Goal: Task Accomplishment & Management: Manage account settings

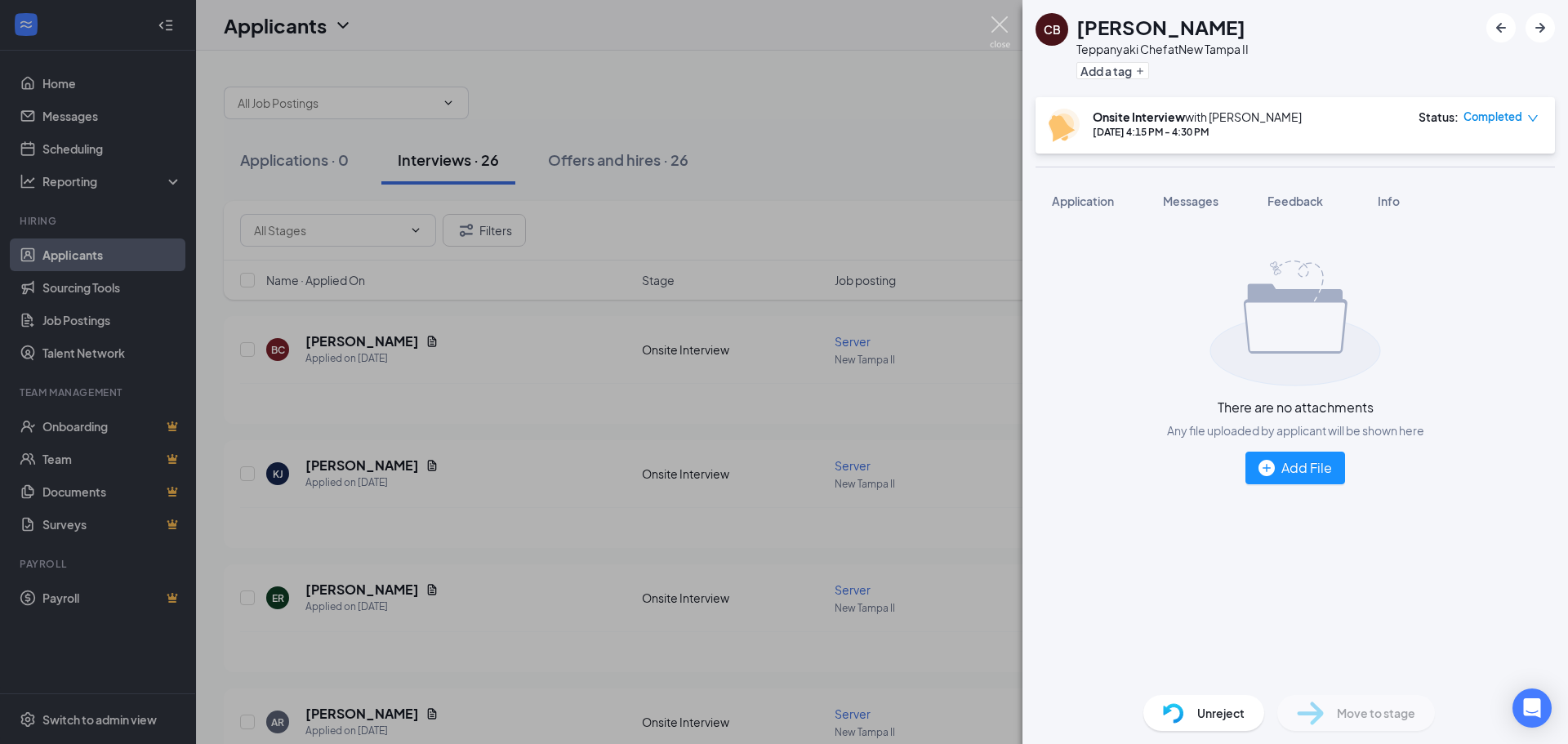
click at [999, 25] on img at bounding box center [999, 32] width 20 height 32
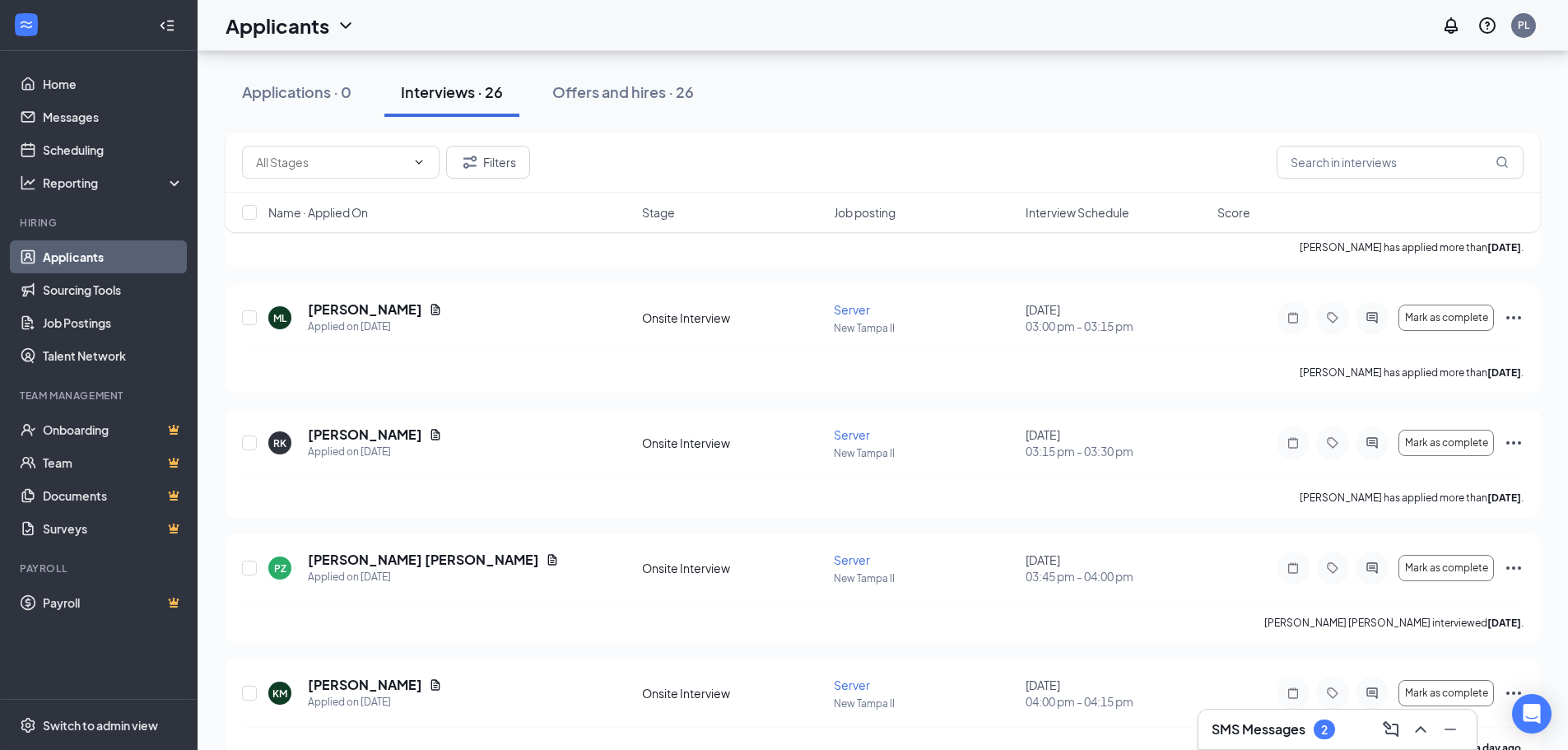
scroll to position [2470, 0]
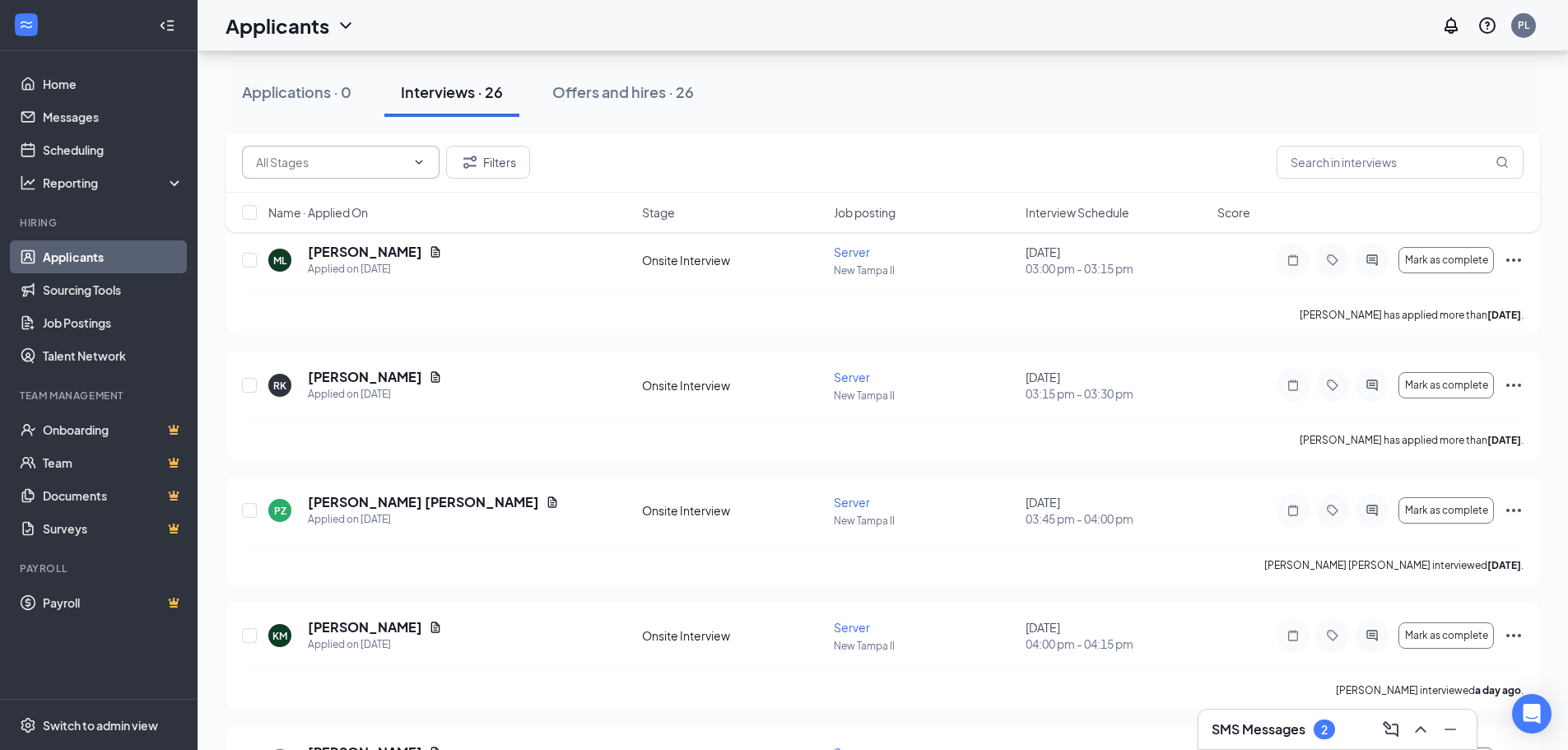
click at [425, 166] on icon "ChevronDown" at bounding box center [418, 161] width 13 height 13
click at [425, 154] on span at bounding box center [341, 162] width 197 height 33
click at [420, 160] on icon "ChevronDown" at bounding box center [418, 161] width 13 height 13
click at [423, 165] on icon "ChevronDown" at bounding box center [418, 161] width 13 height 13
click at [492, 155] on button "Filters" at bounding box center [488, 162] width 84 height 33
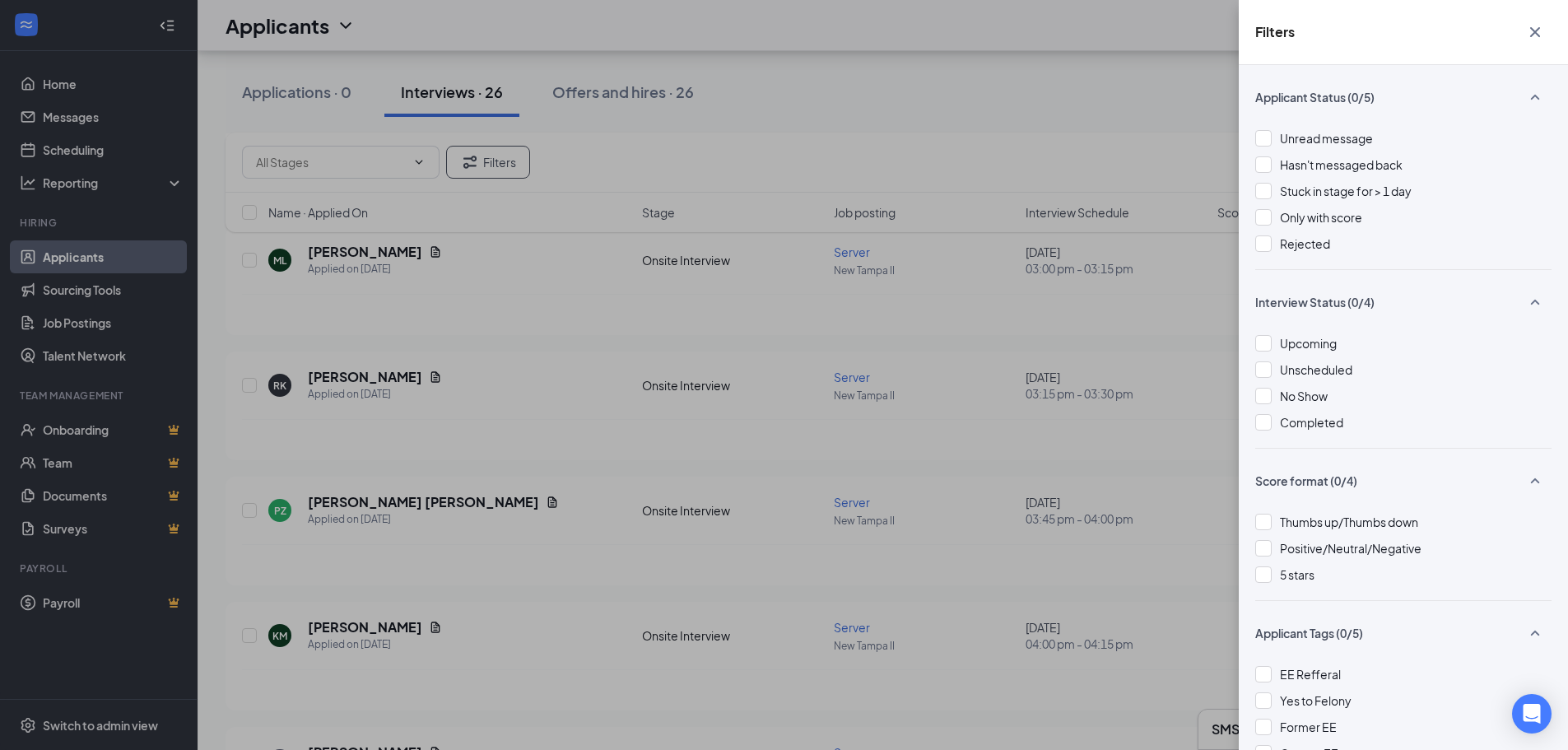
click at [1243, 244] on div "Applicant Status (0/5) Unread message Hasn't messaged back Stuck in stage for >…" at bounding box center [1403, 407] width 329 height 685
click at [1247, 243] on div "Applicant Status (0/5) Unread message Hasn't messaged back Stuck in stage for >…" at bounding box center [1403, 407] width 329 height 685
click at [1259, 243] on div at bounding box center [1263, 243] width 17 height 17
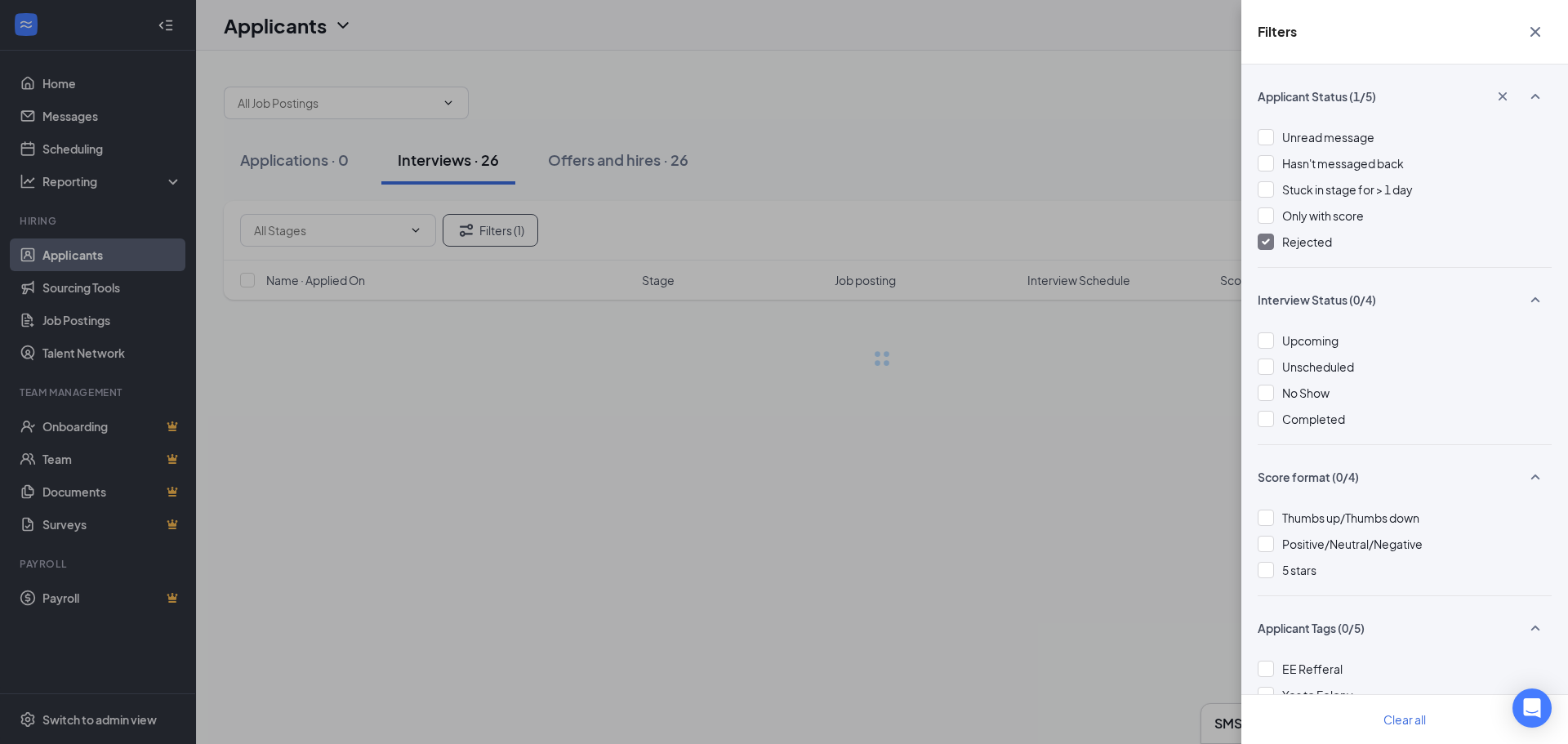
click at [1166, 147] on div "Filters Applicant Status (1/5) Unread message Hasn't messaged back Stuck in sta…" at bounding box center [784, 372] width 1568 height 744
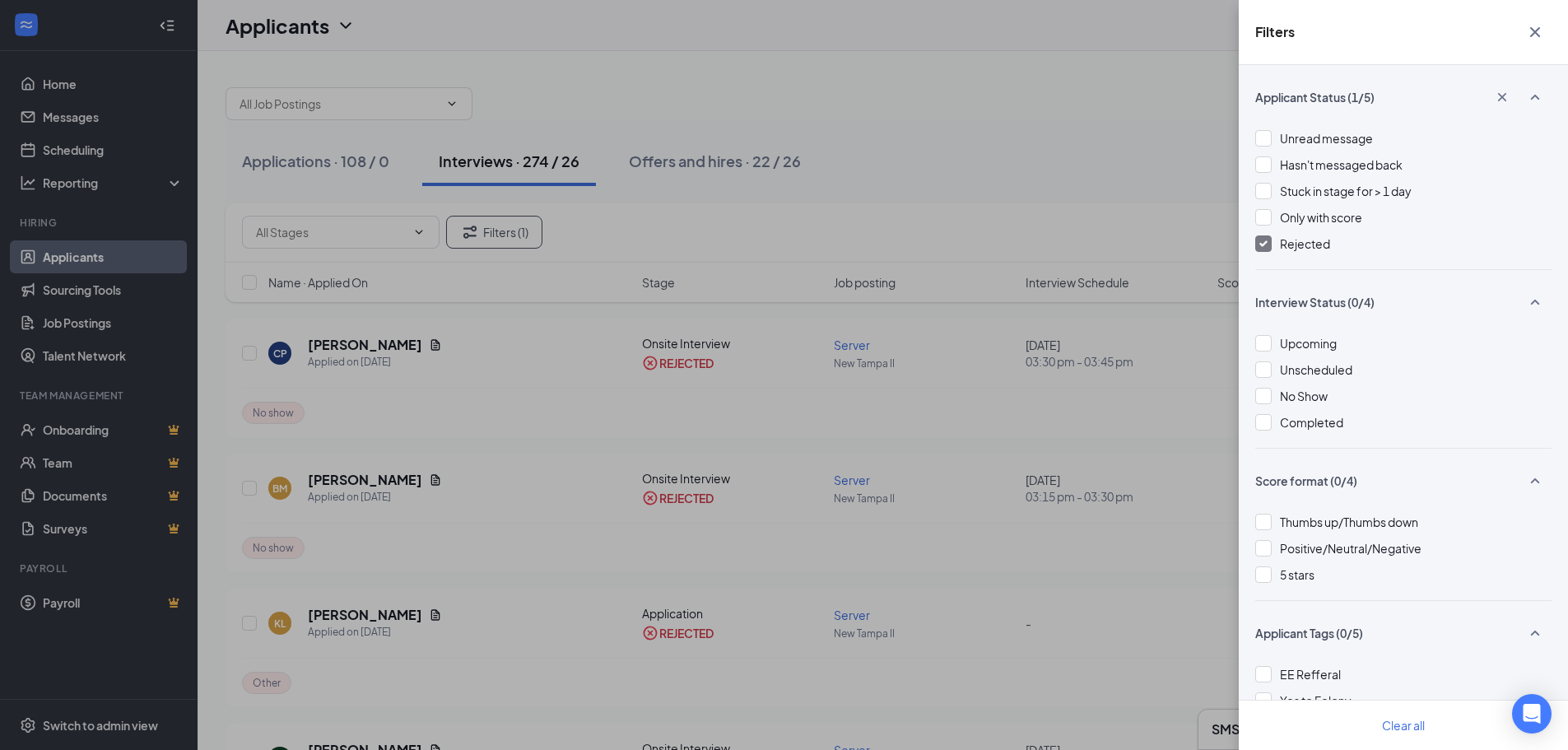
click at [962, 105] on div "Filters Applicant Status (1/5) Unread message Hasn't messaged back Stuck in sta…" at bounding box center [784, 375] width 1568 height 750
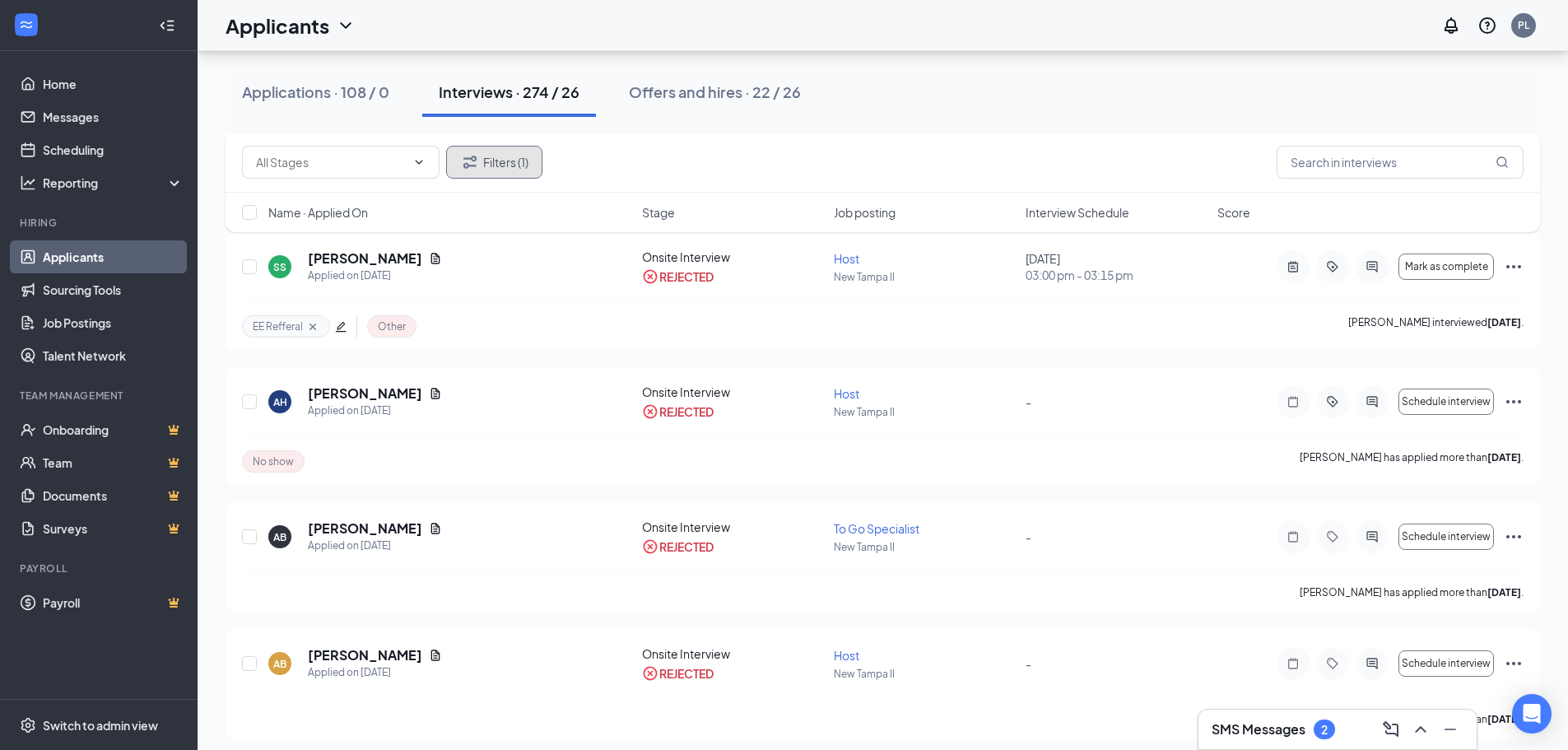
scroll to position [7410, 0]
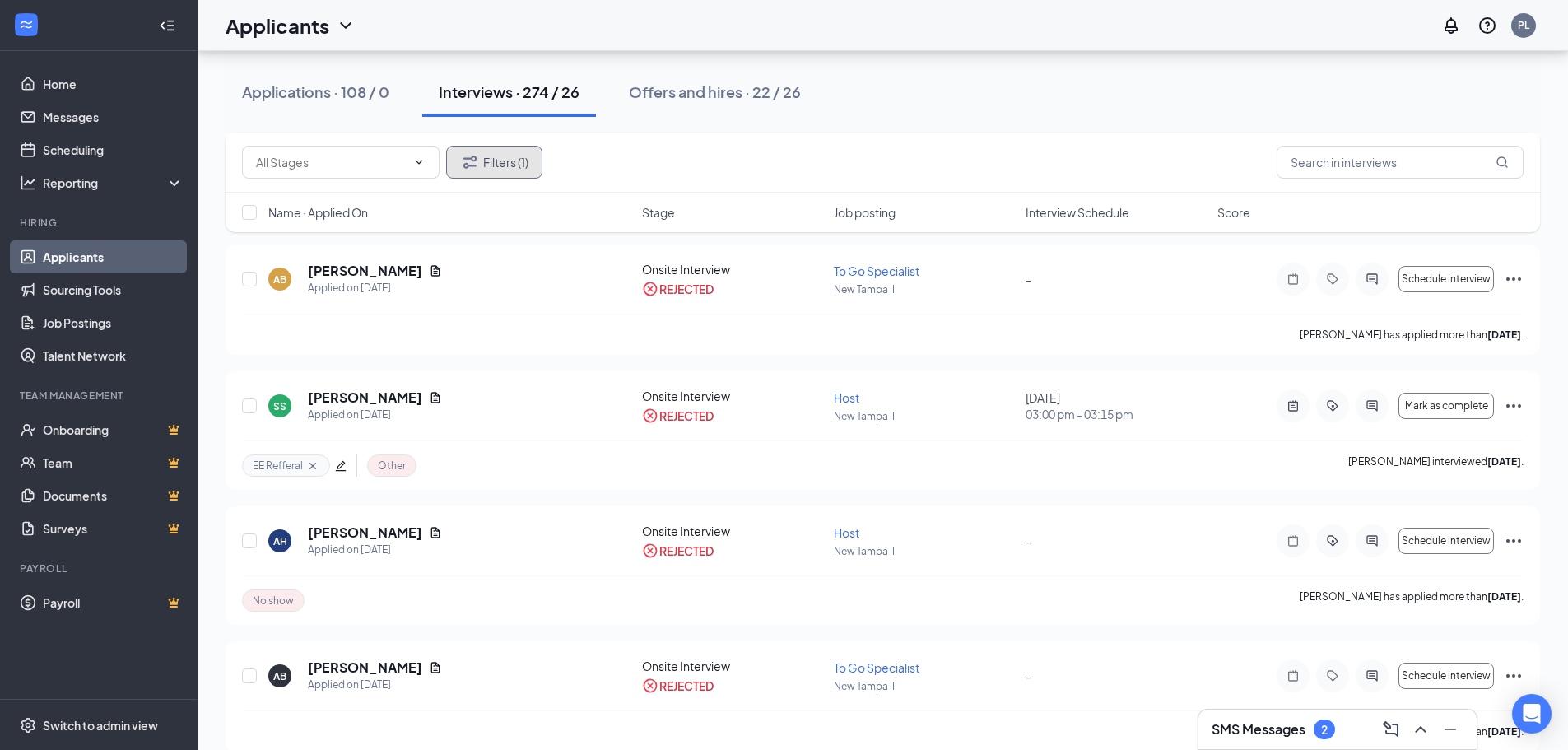
click at [513, 164] on button "Filters (1)" at bounding box center [494, 162] width 97 height 33
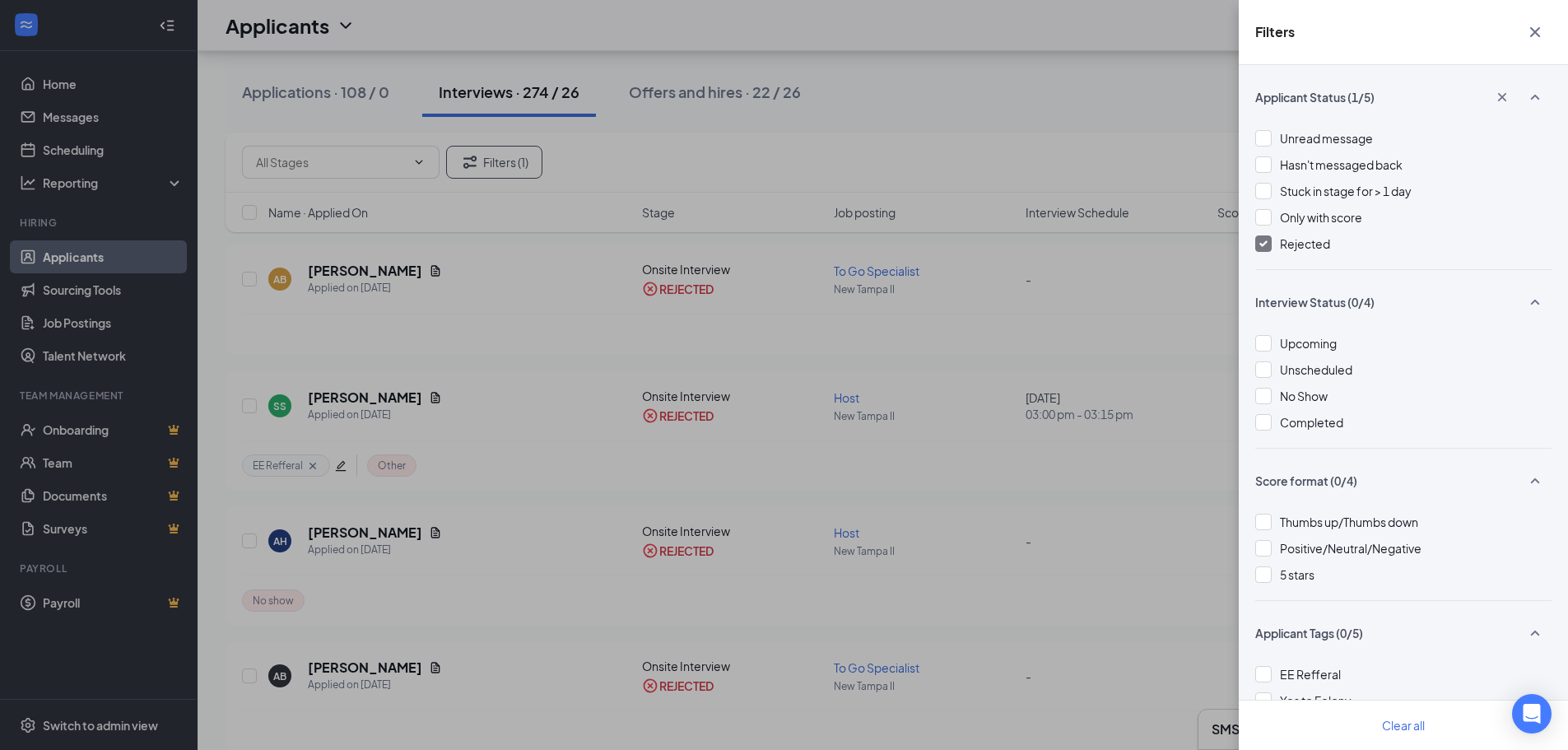
click at [1269, 244] on div at bounding box center [1263, 243] width 17 height 17
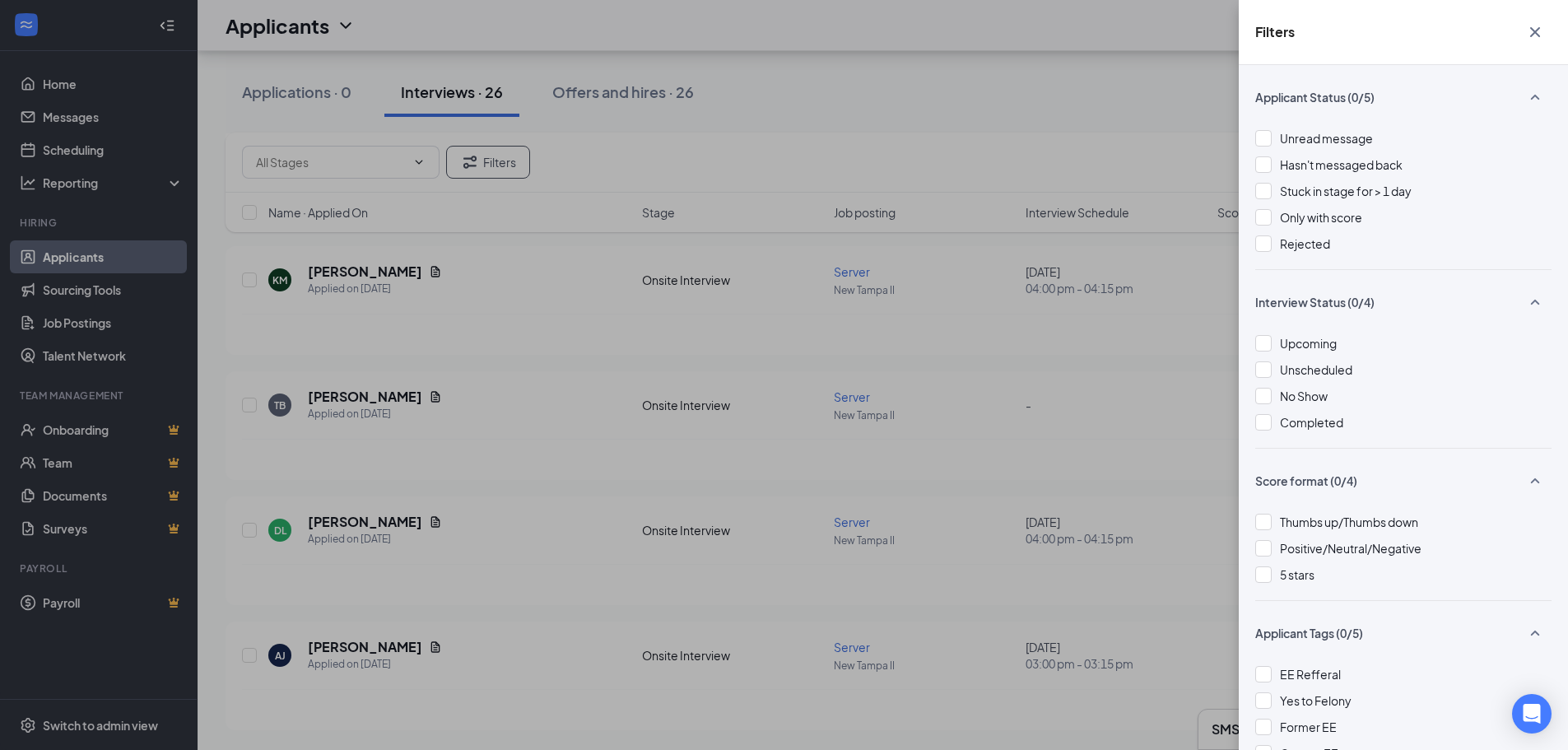
scroll to position [2826, 0]
click at [1090, 88] on div "Filters Applicant Status (0/5) Unread message Hasn't messaged back Stuck in sta…" at bounding box center [784, 375] width 1568 height 750
click at [1531, 28] on icon "Cross" at bounding box center [1535, 32] width 10 height 10
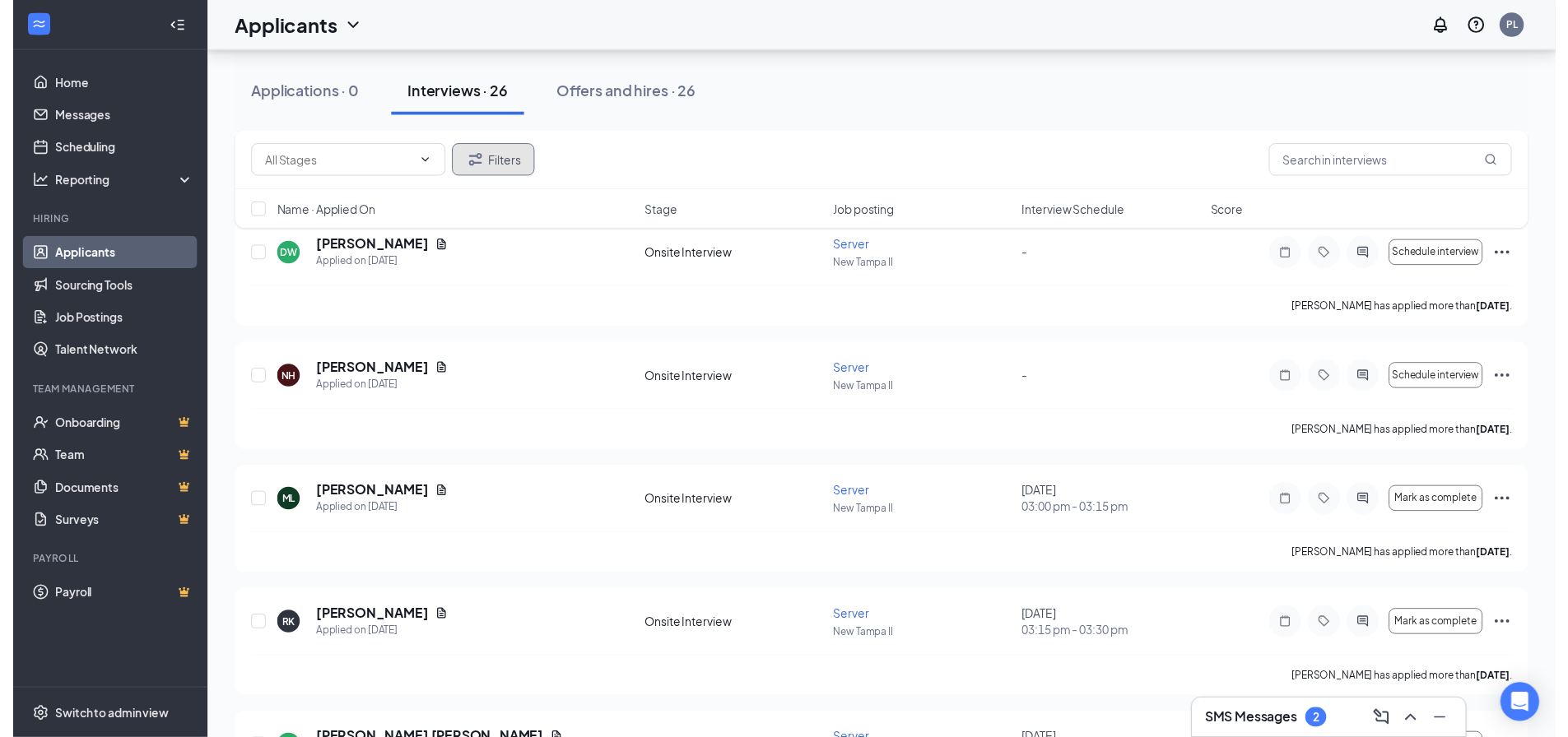
scroll to position [2469, 0]
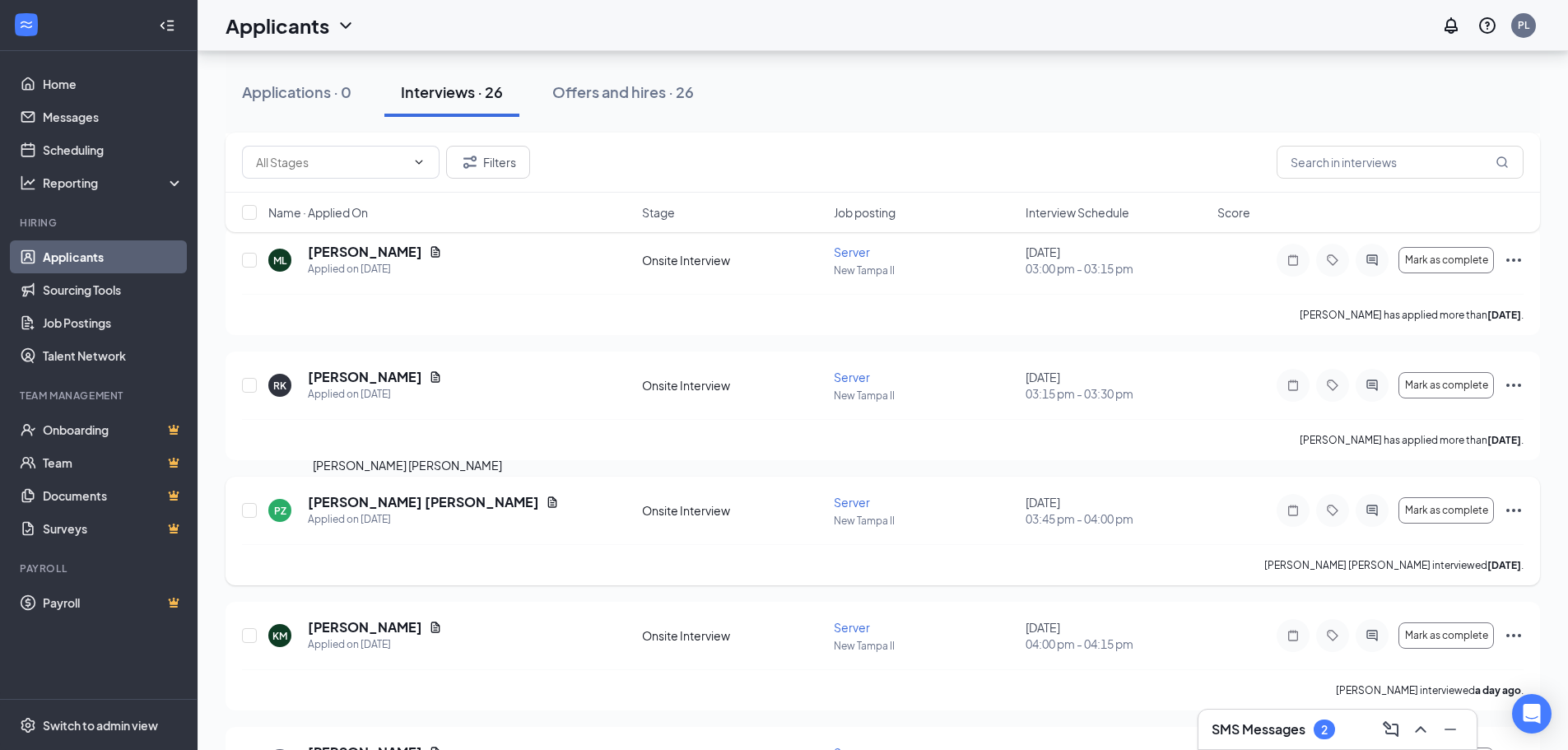
click at [549, 503] on icon "Document" at bounding box center [553, 501] width 9 height 11
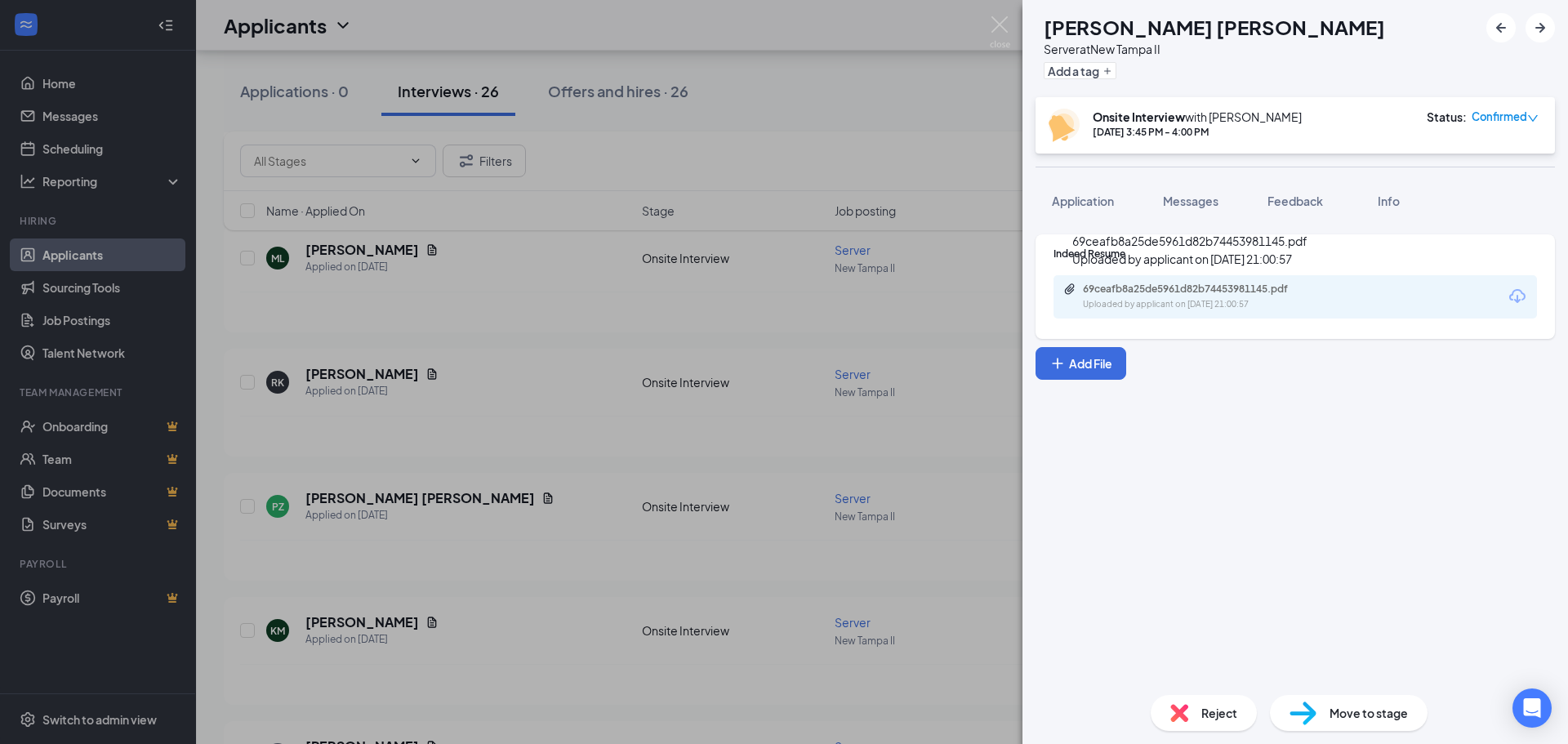
click at [1211, 284] on div "69ceafb8a25de5961d82b74453981145.pdf" at bounding box center [1197, 289] width 229 height 13
click at [1002, 25] on img at bounding box center [999, 32] width 20 height 32
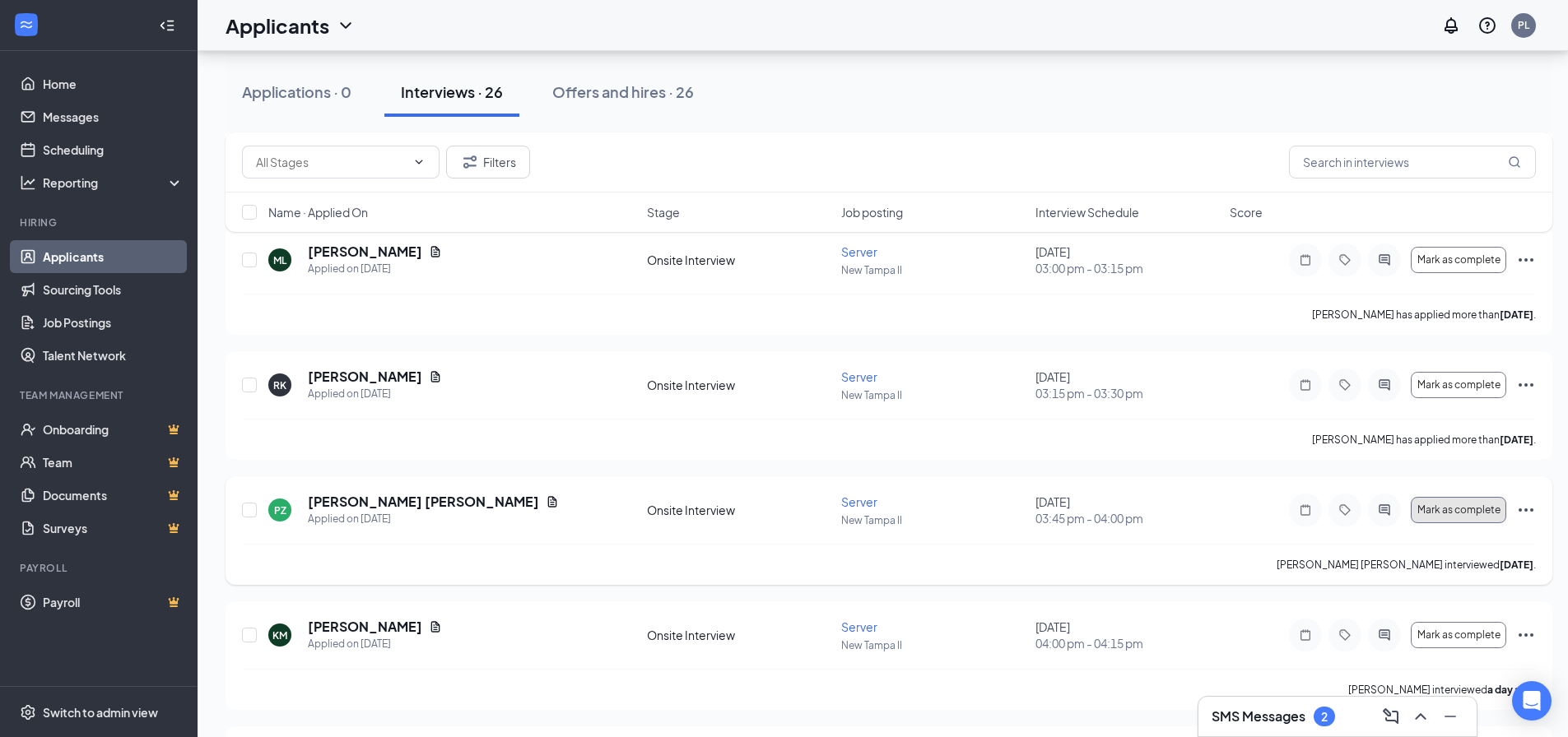
click at [1449, 512] on span "Mark as complete" at bounding box center [1459, 511] width 83 height 12
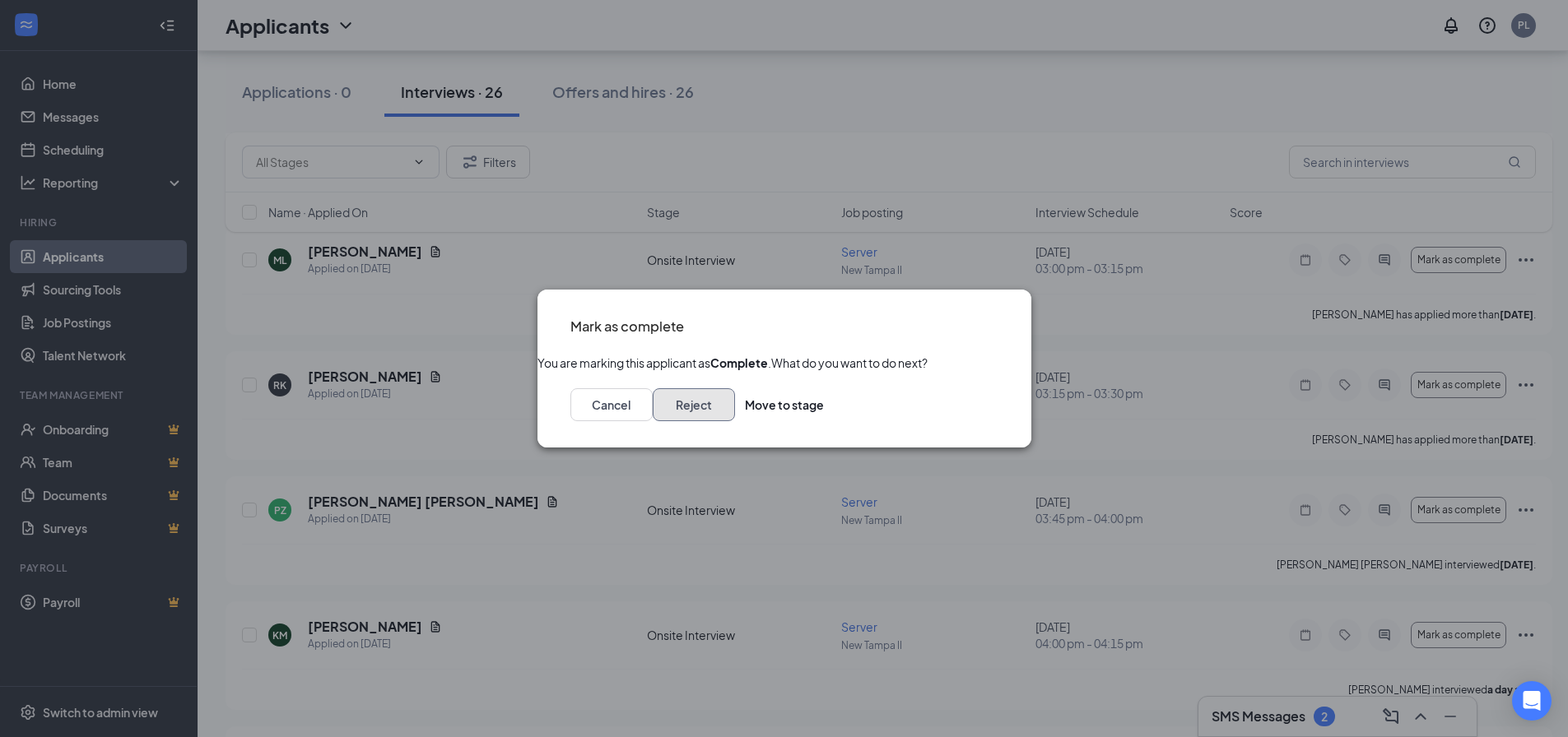
click at [735, 422] on button "Reject" at bounding box center [694, 405] width 82 height 33
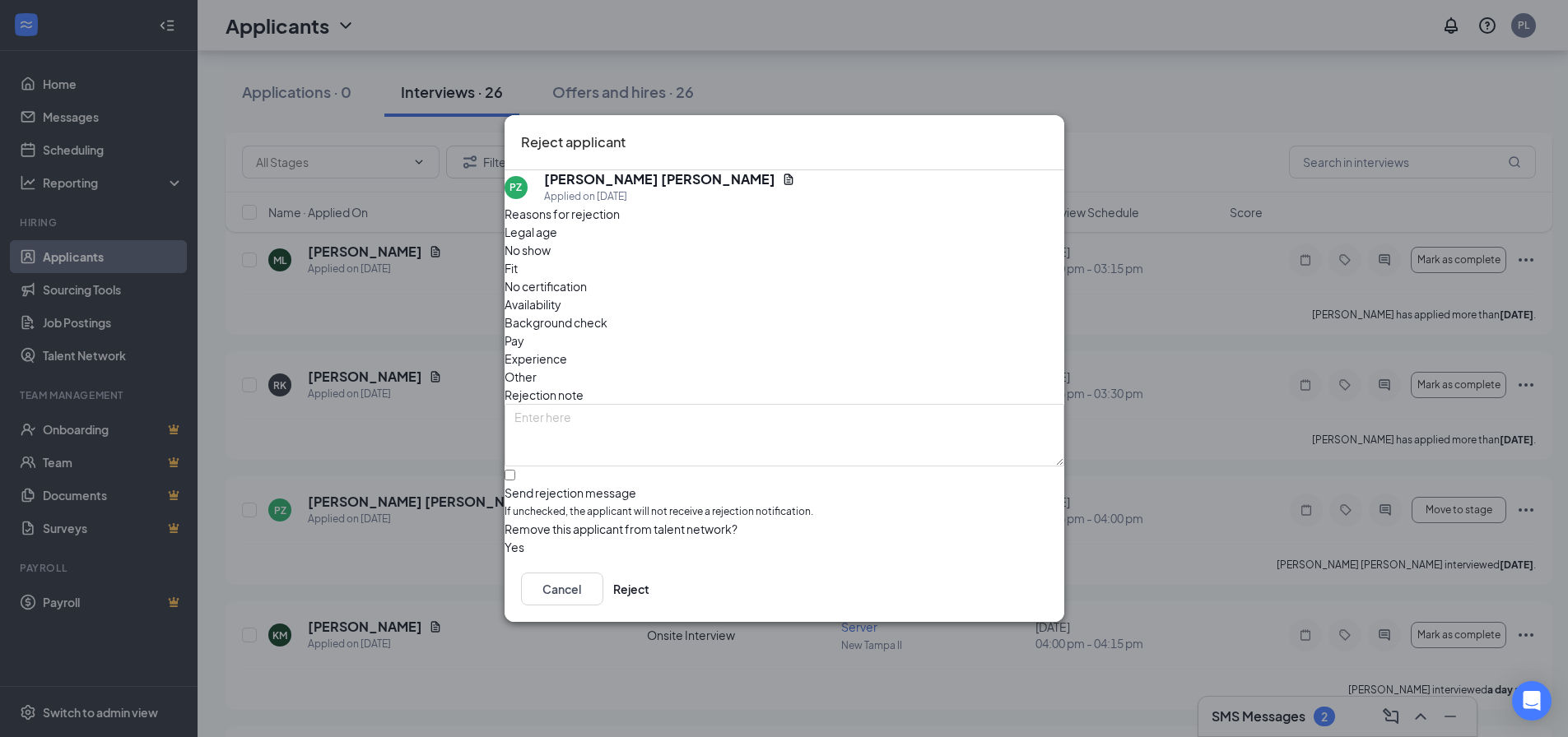
click at [537, 368] on span "Other" at bounding box center [520, 377] width 32 height 19
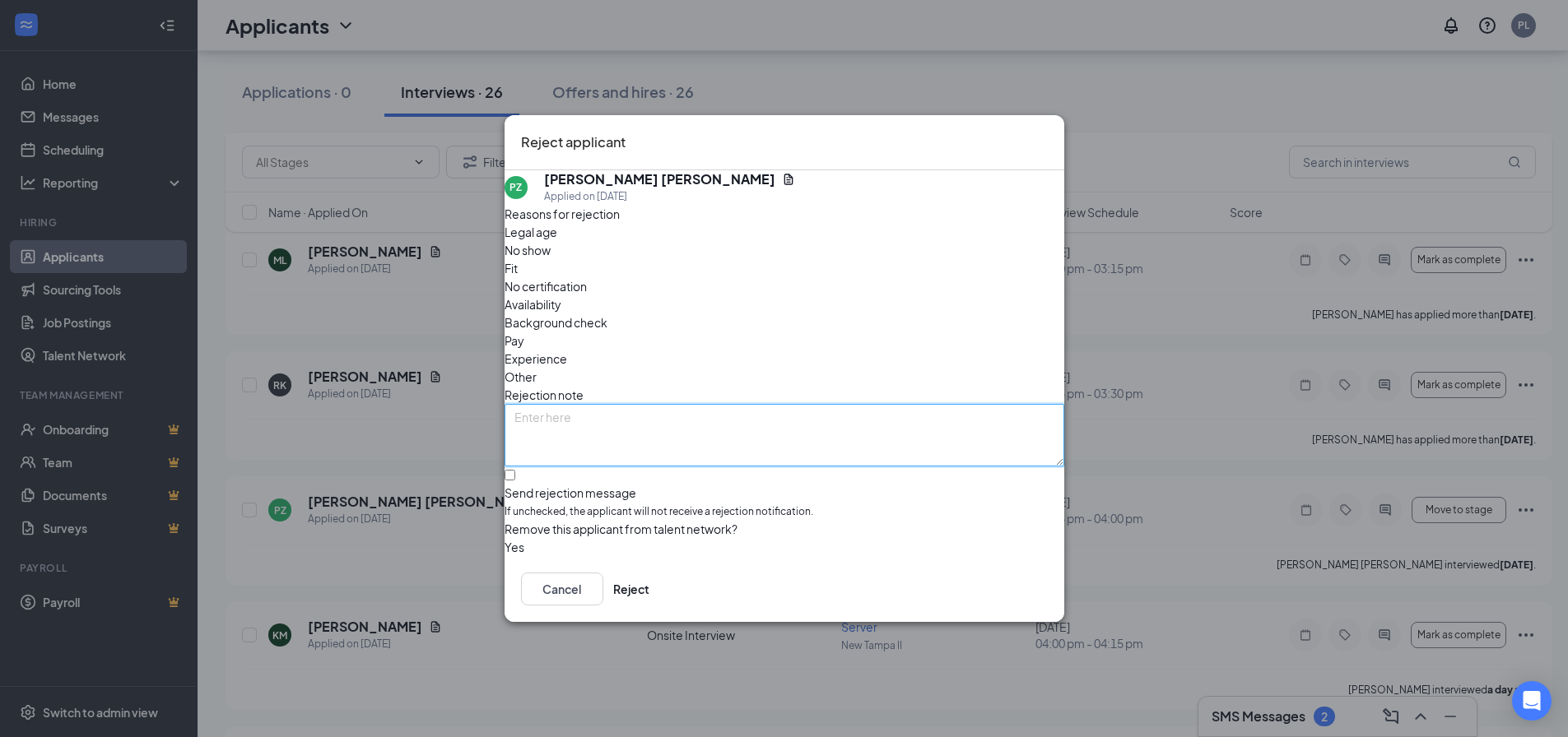
click at [602, 404] on textarea at bounding box center [784, 435] width 559 height 62
type textarea "Went with another more relevant experience candidate"
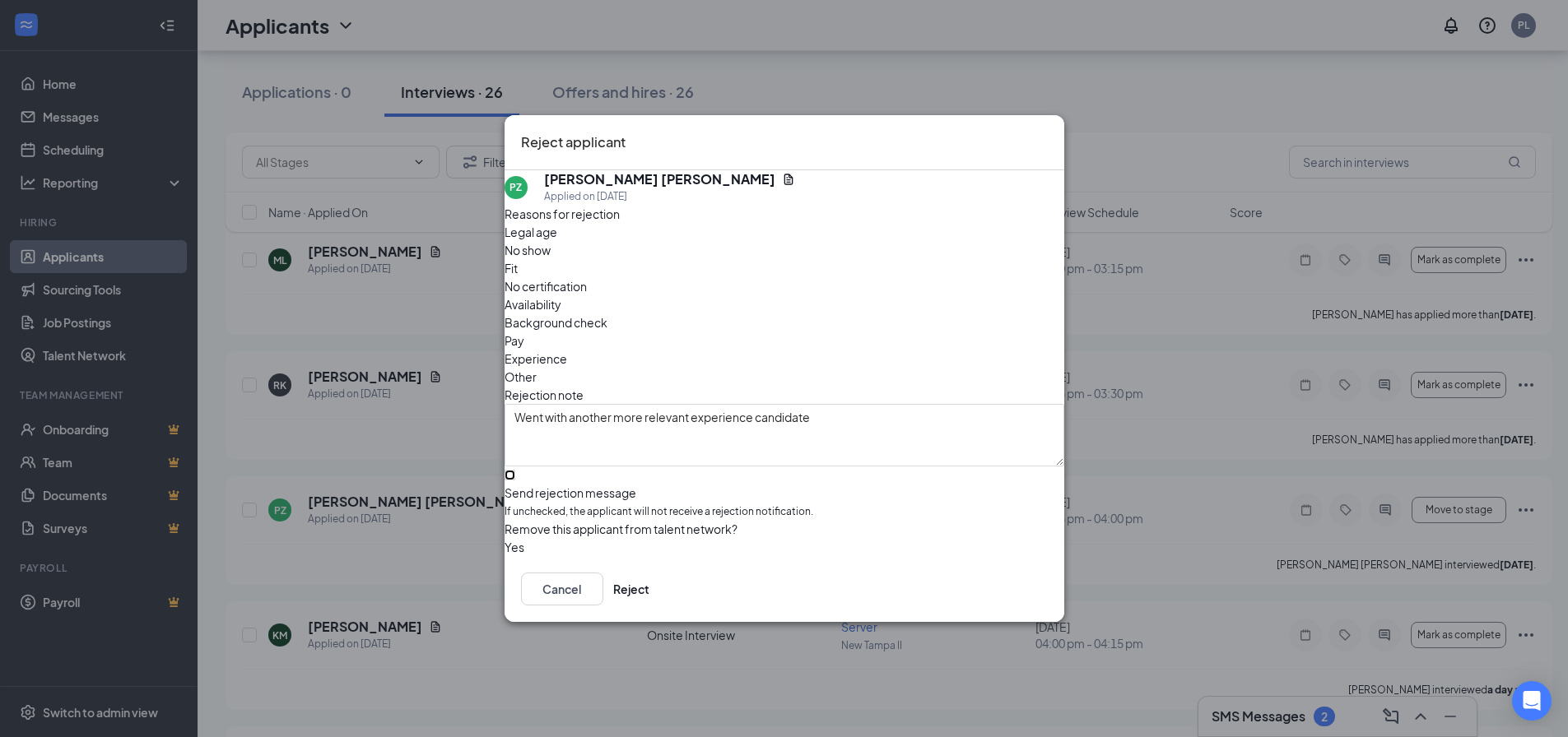
click at [516, 470] on input "Send rejection message If unchecked, the applicant will not receive a rejection…" at bounding box center [510, 474] width 11 height 11
checkbox input "true"
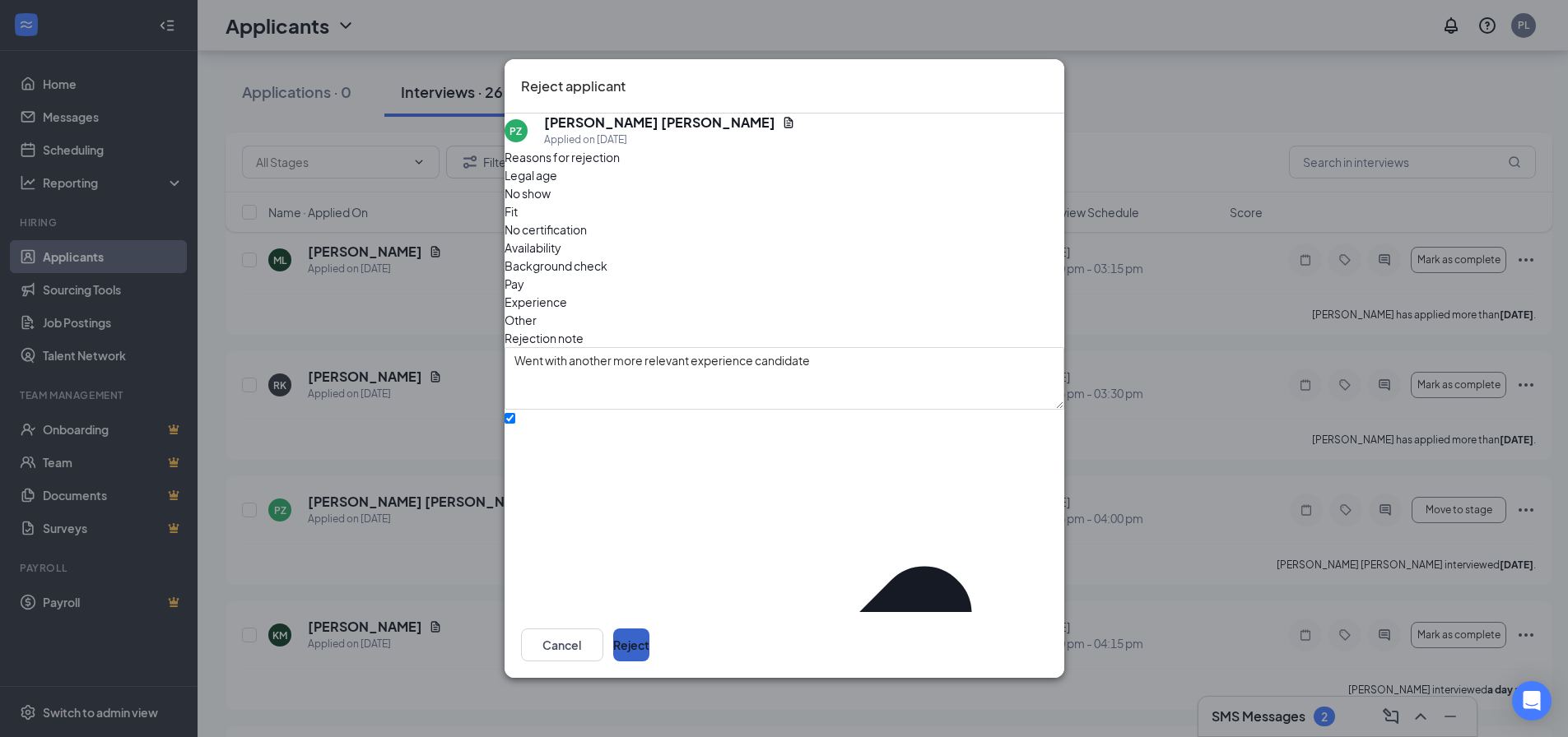
click at [649, 648] on button "Reject" at bounding box center [631, 645] width 36 height 33
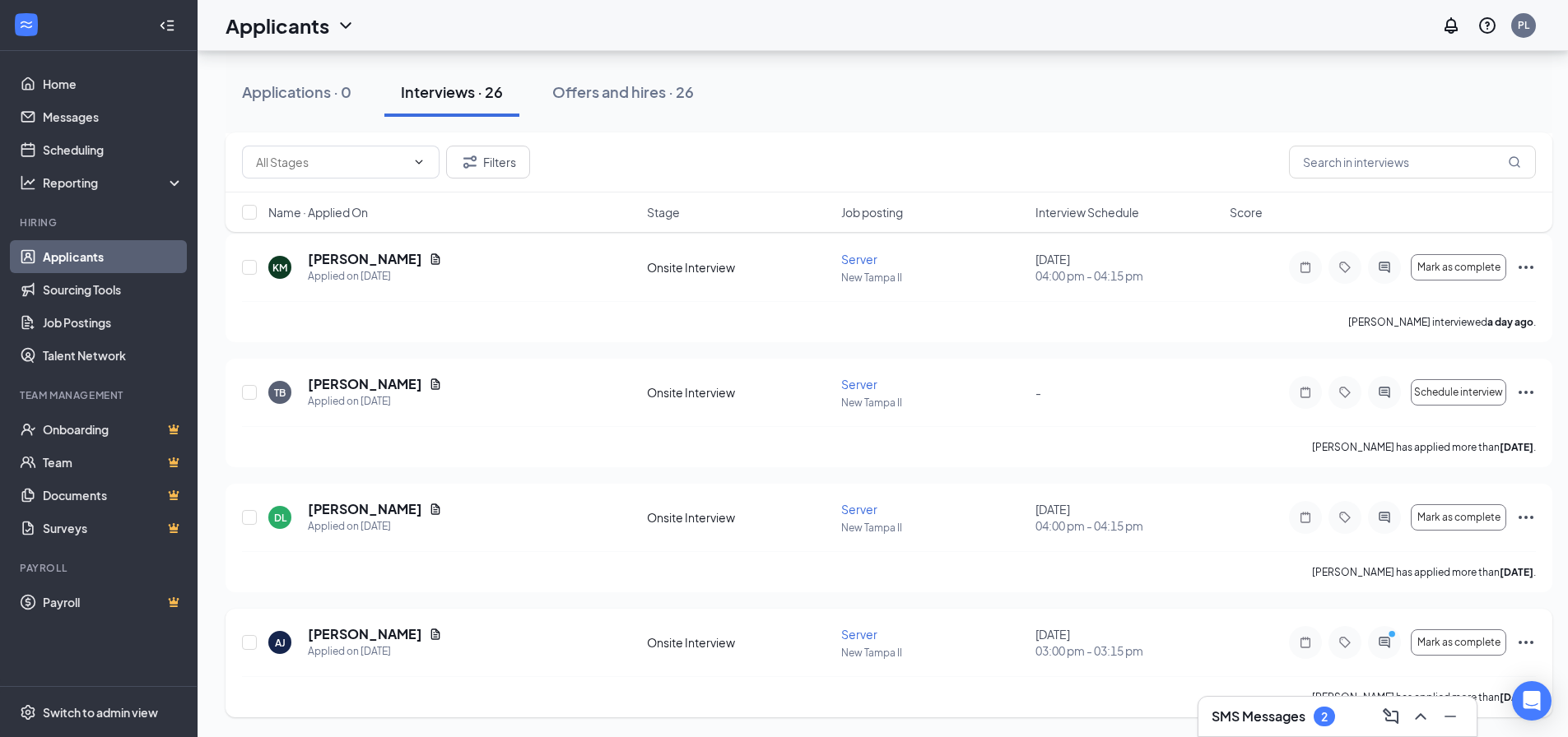
scroll to position [2712, 0]
click at [1107, 223] on div "Name · Applied On Stage Job posting Interview Schedule Score" at bounding box center [888, 212] width 1327 height 39
click at [1107, 218] on span "Interview Schedule" at bounding box center [1088, 212] width 103 height 17
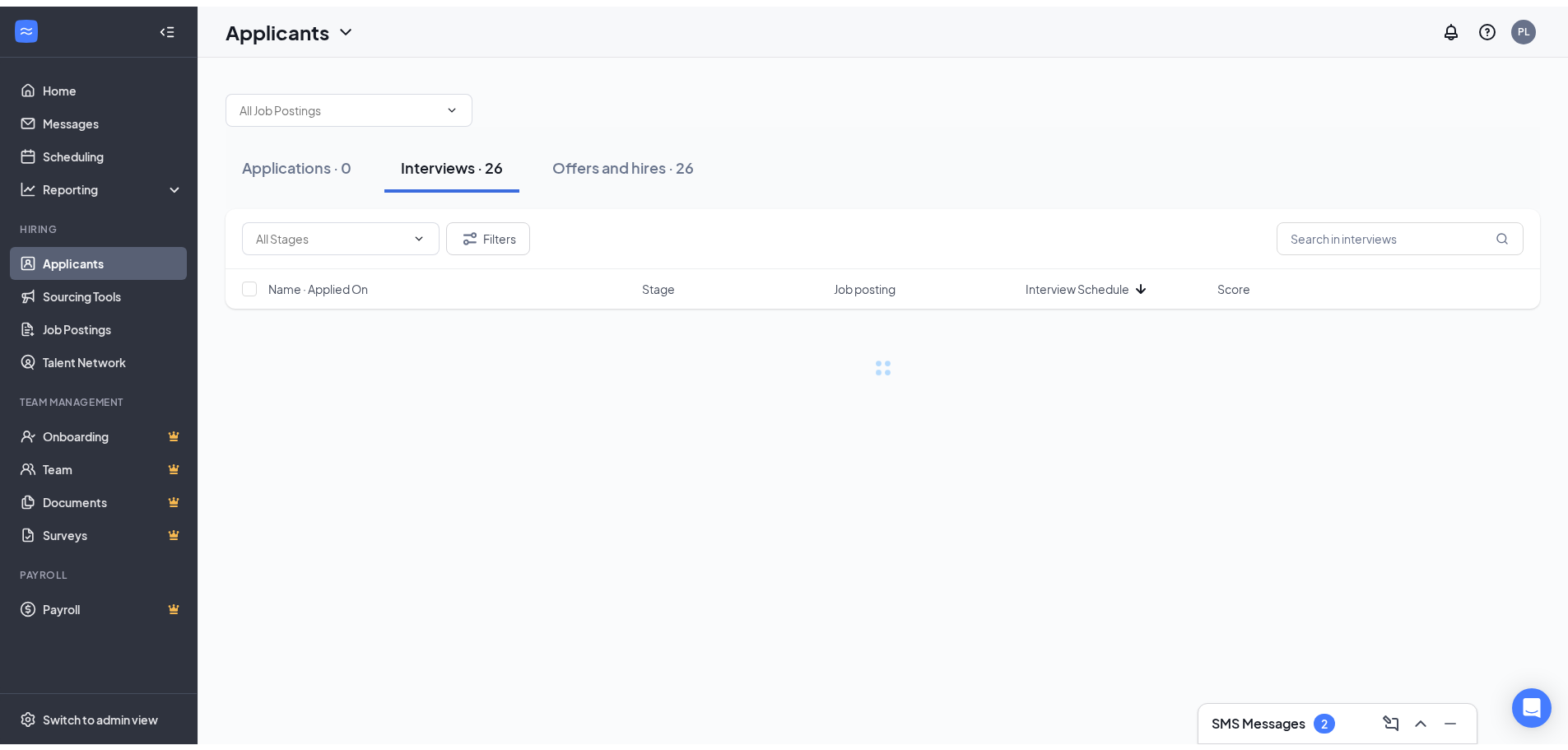
scroll to position [0, 0]
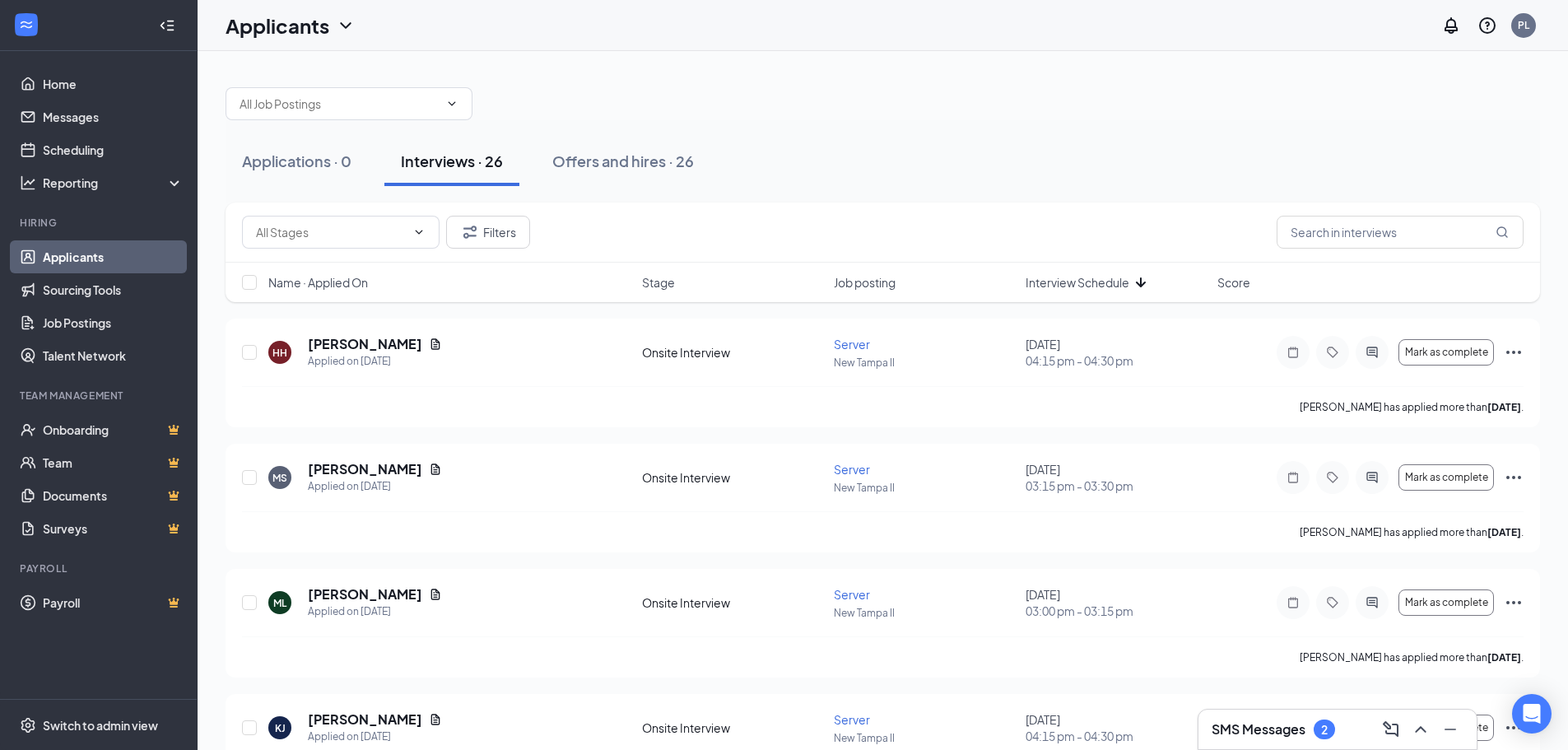
click at [1107, 275] on span "Interview Schedule" at bounding box center [1078, 282] width 103 height 17
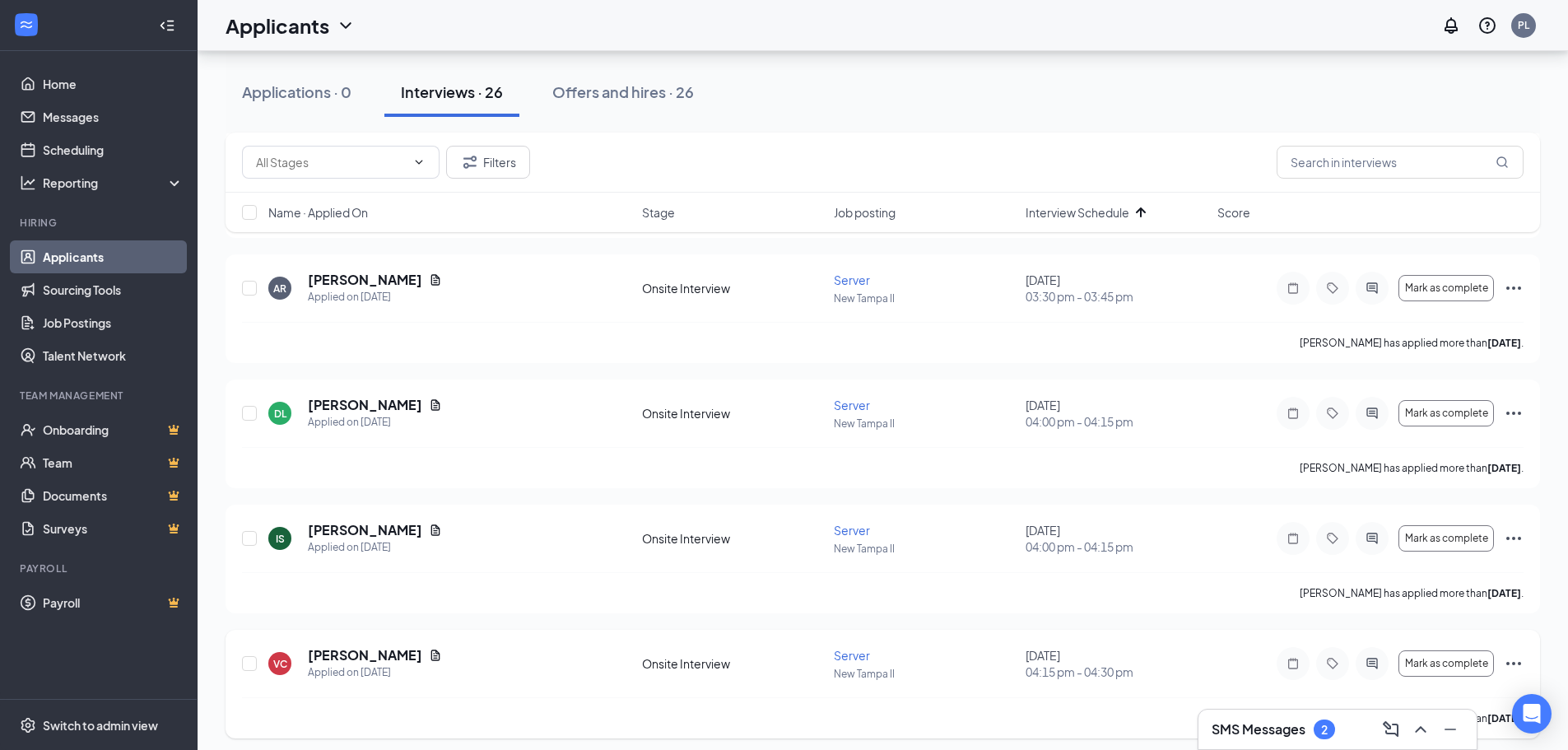
scroll to position [576, 0]
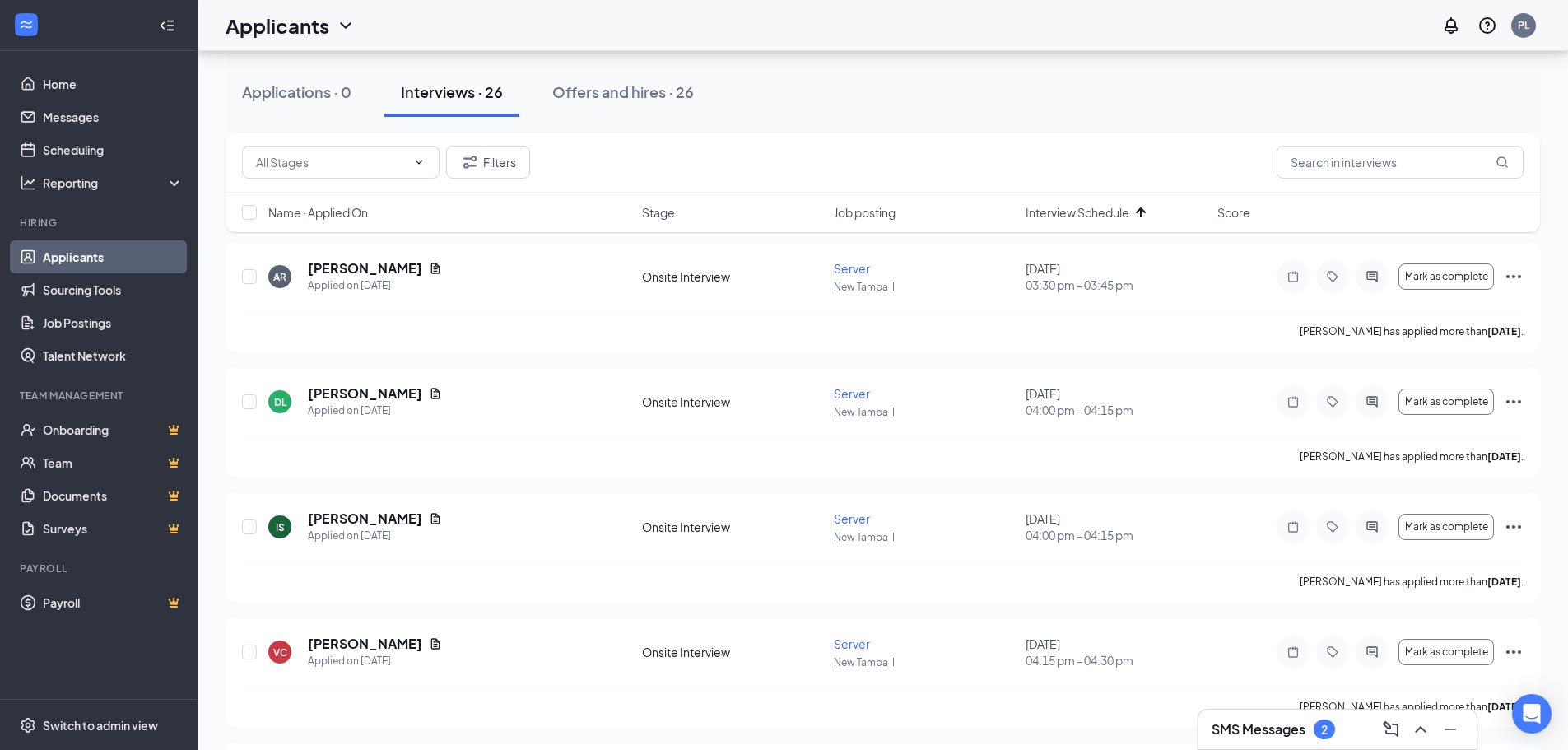
click at [1300, 717] on div "SMS Messages 2" at bounding box center [1338, 729] width 252 height 26
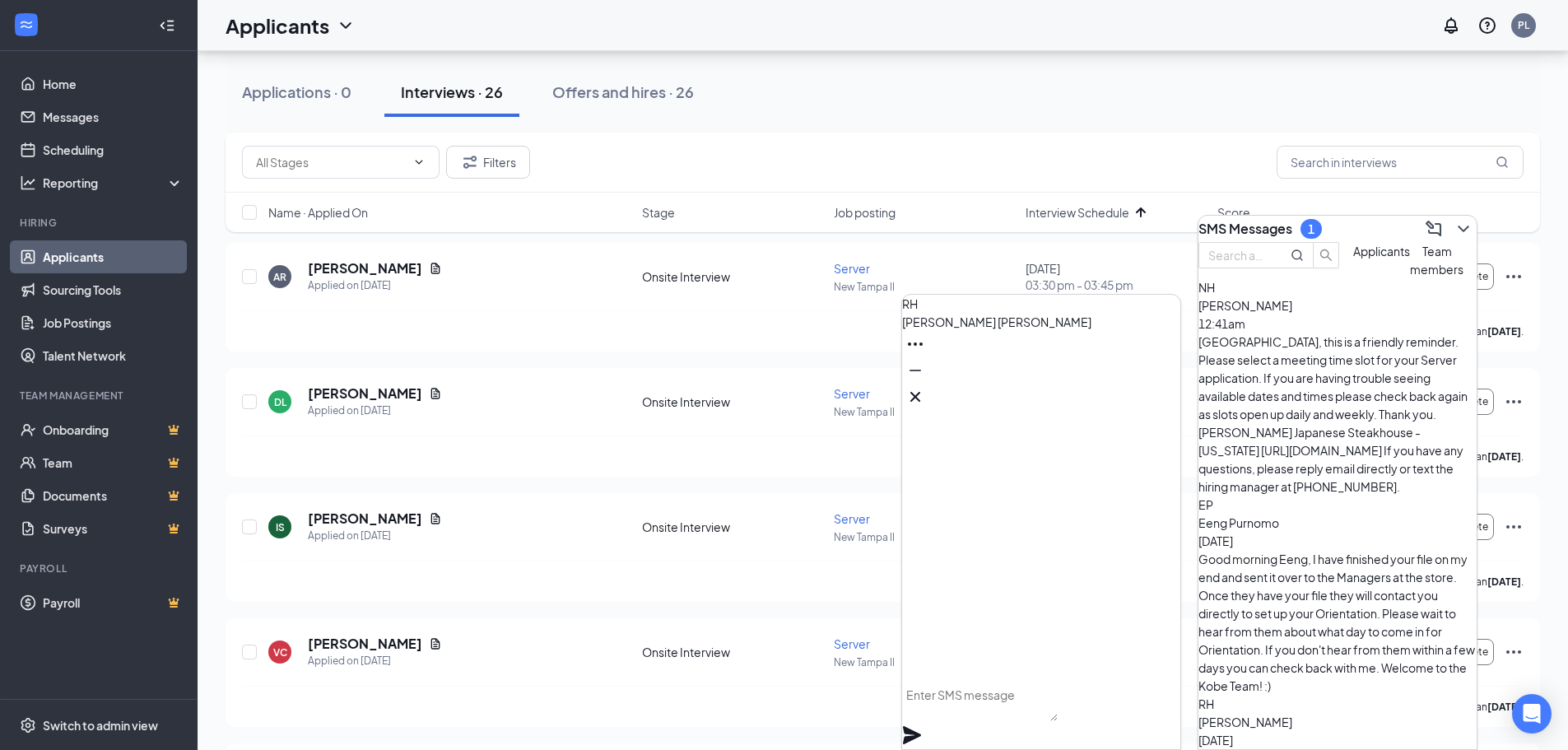
click at [1365, 365] on div "[PERSON_NAME] 12:41am [GEOGRAPHIC_DATA], this is a friendly reminder. Please se…" at bounding box center [1338, 396] width 278 height 199
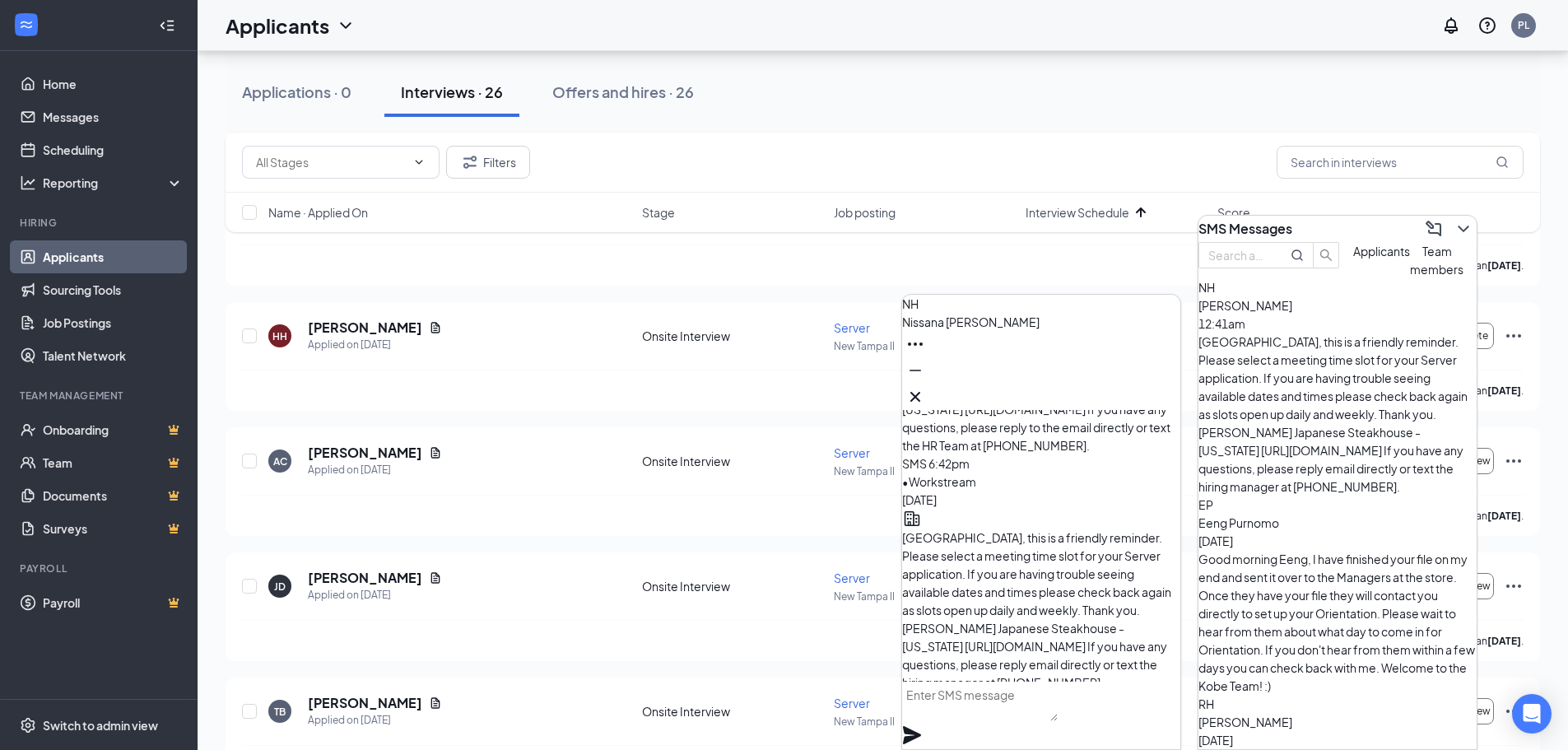
scroll to position [-82, 0]
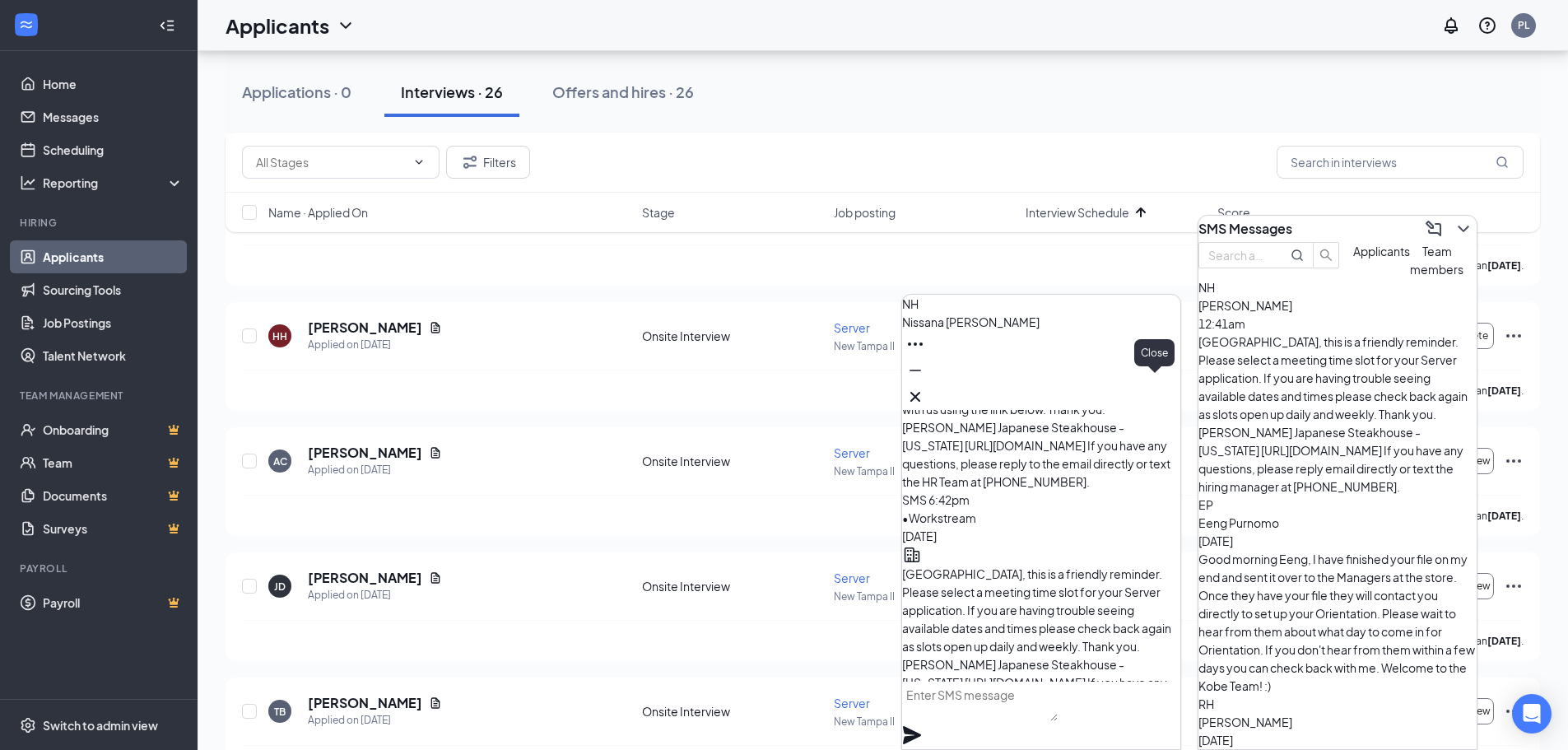
click at [926, 391] on icon "Cross" at bounding box center [915, 396] width 20 height 20
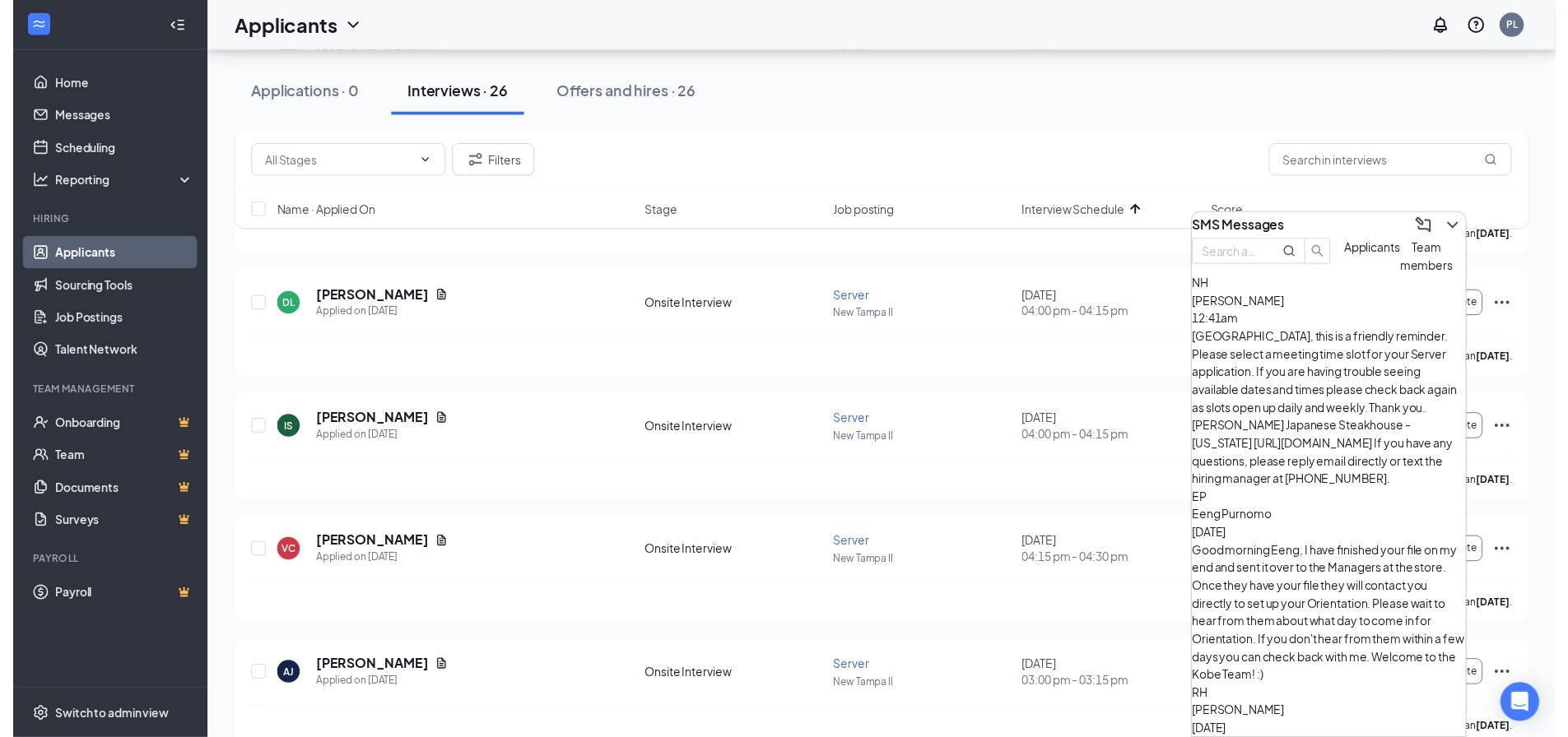
scroll to position [659, 0]
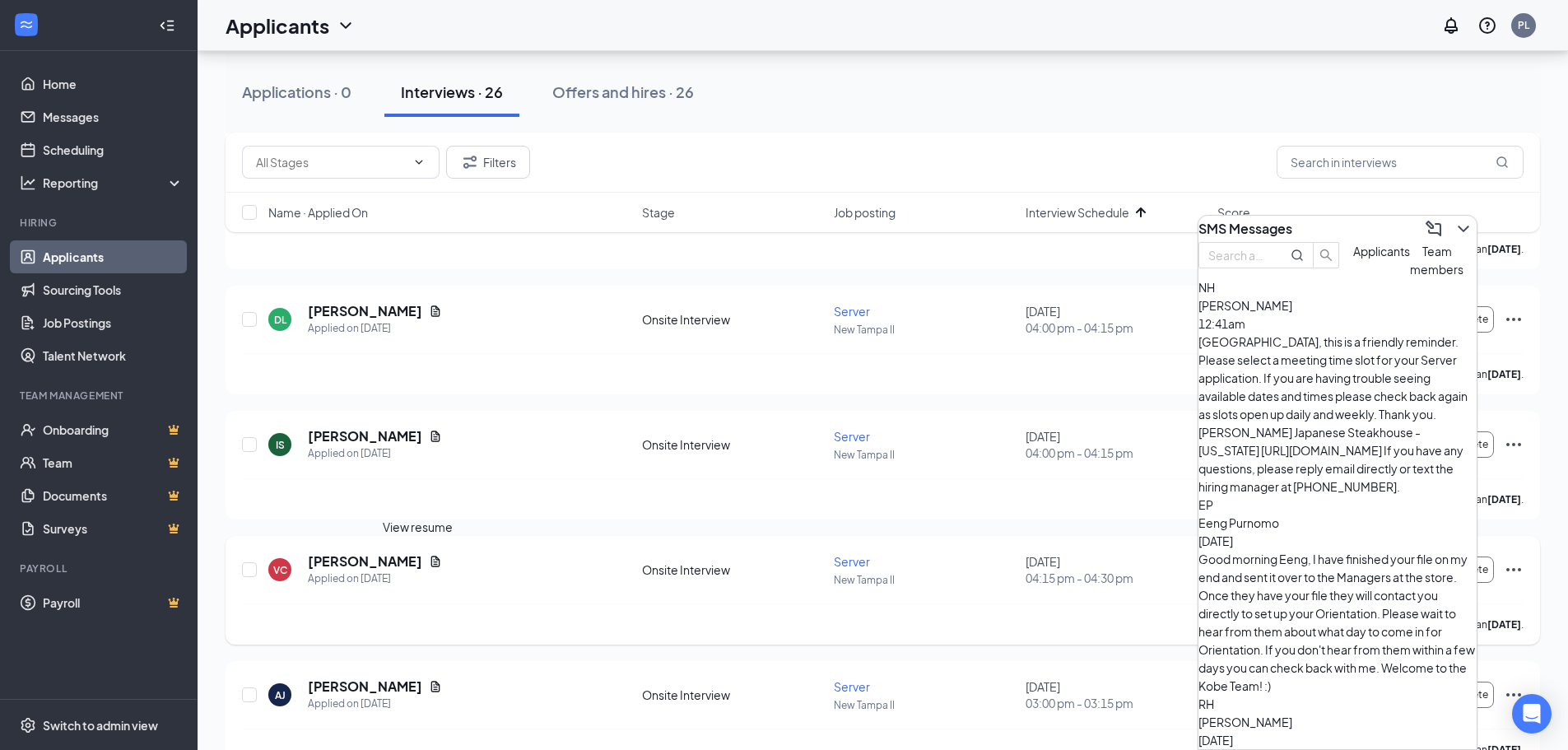
click at [429, 562] on icon "Document" at bounding box center [434, 561] width 13 height 13
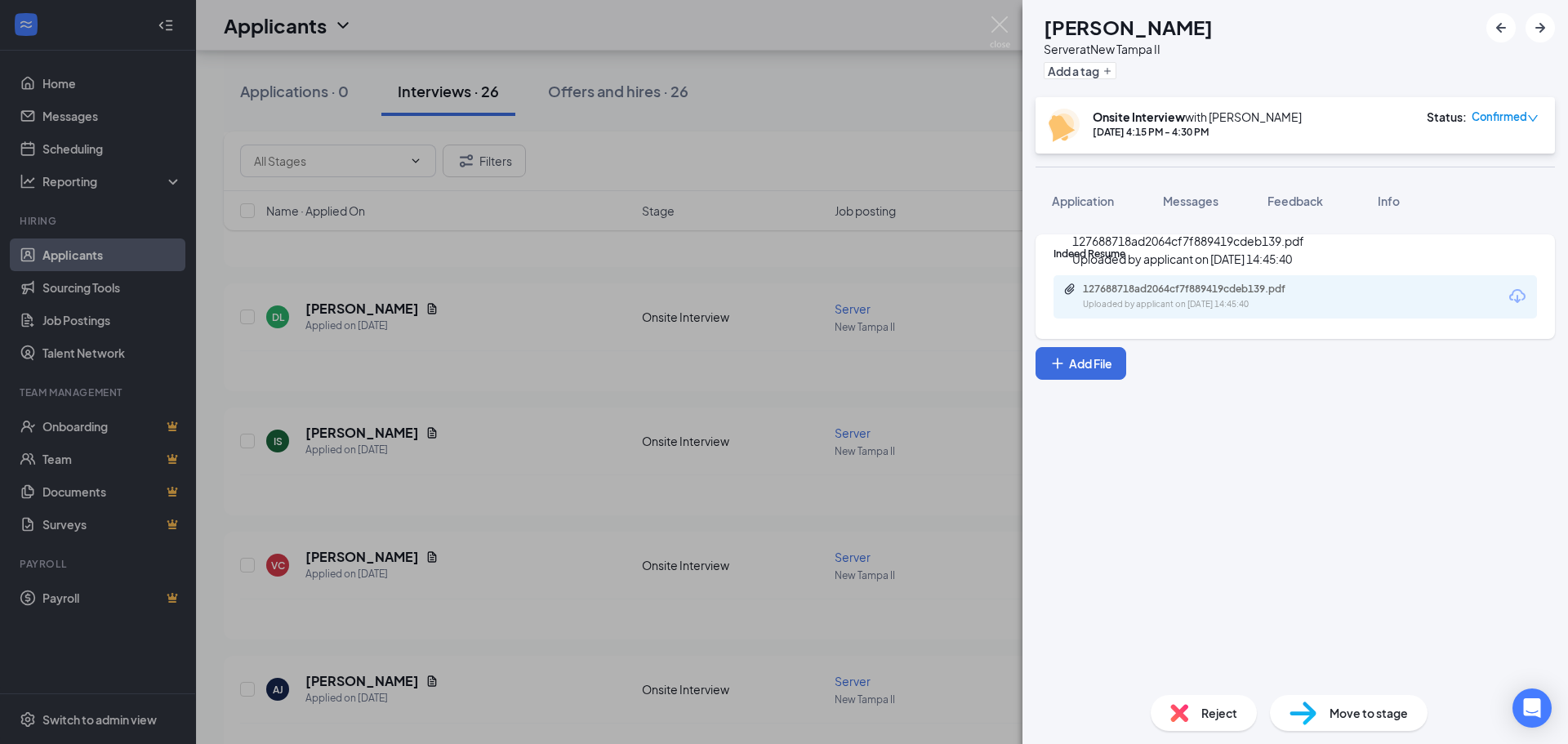
click at [1158, 290] on div "127688718ad2064cf7f889419cdeb139.pdf" at bounding box center [1197, 289] width 229 height 13
drag, startPoint x: 1001, startPoint y: 27, endPoint x: 774, endPoint y: 353, distance: 397.2
click at [1001, 27] on img at bounding box center [999, 32] width 20 height 32
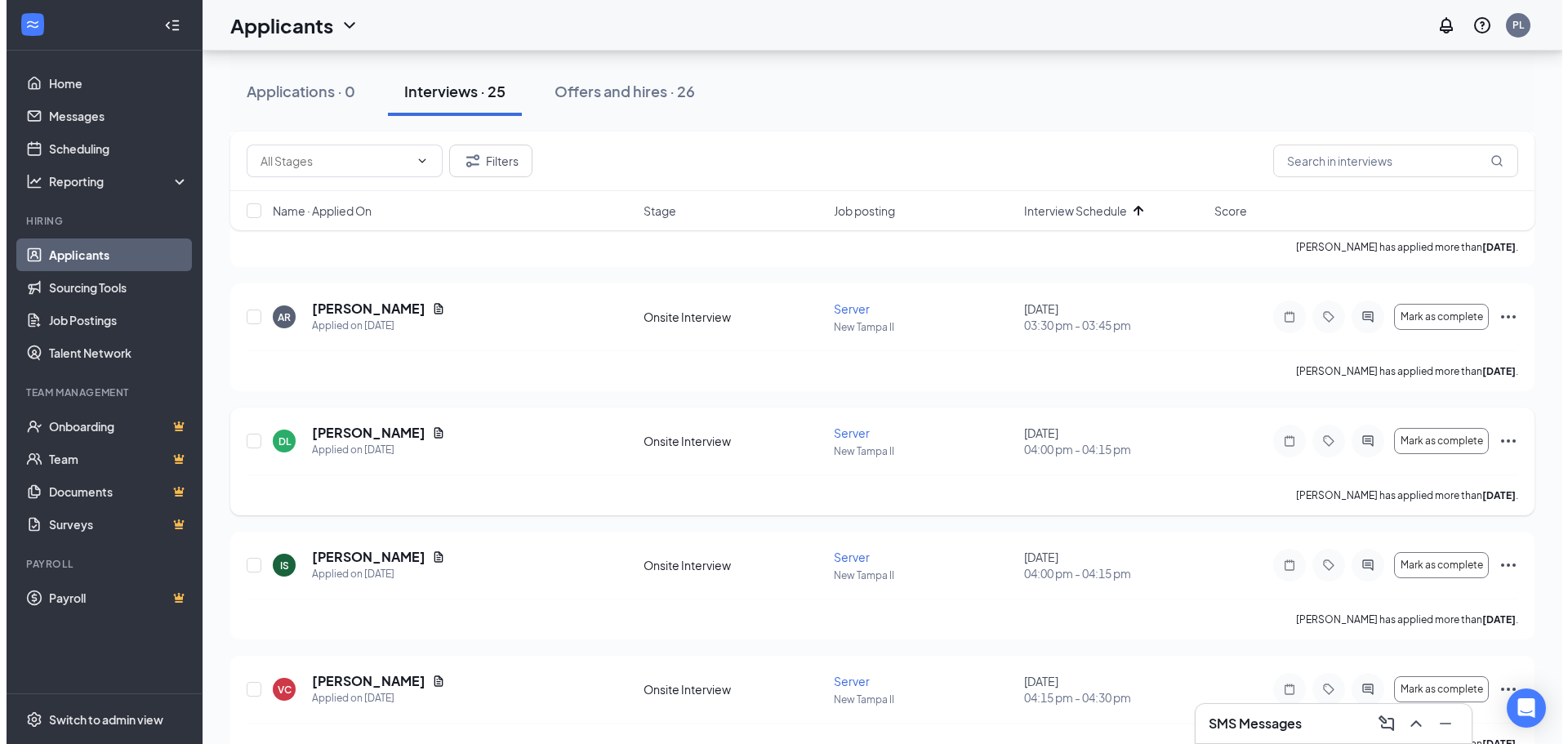
scroll to position [490, 0]
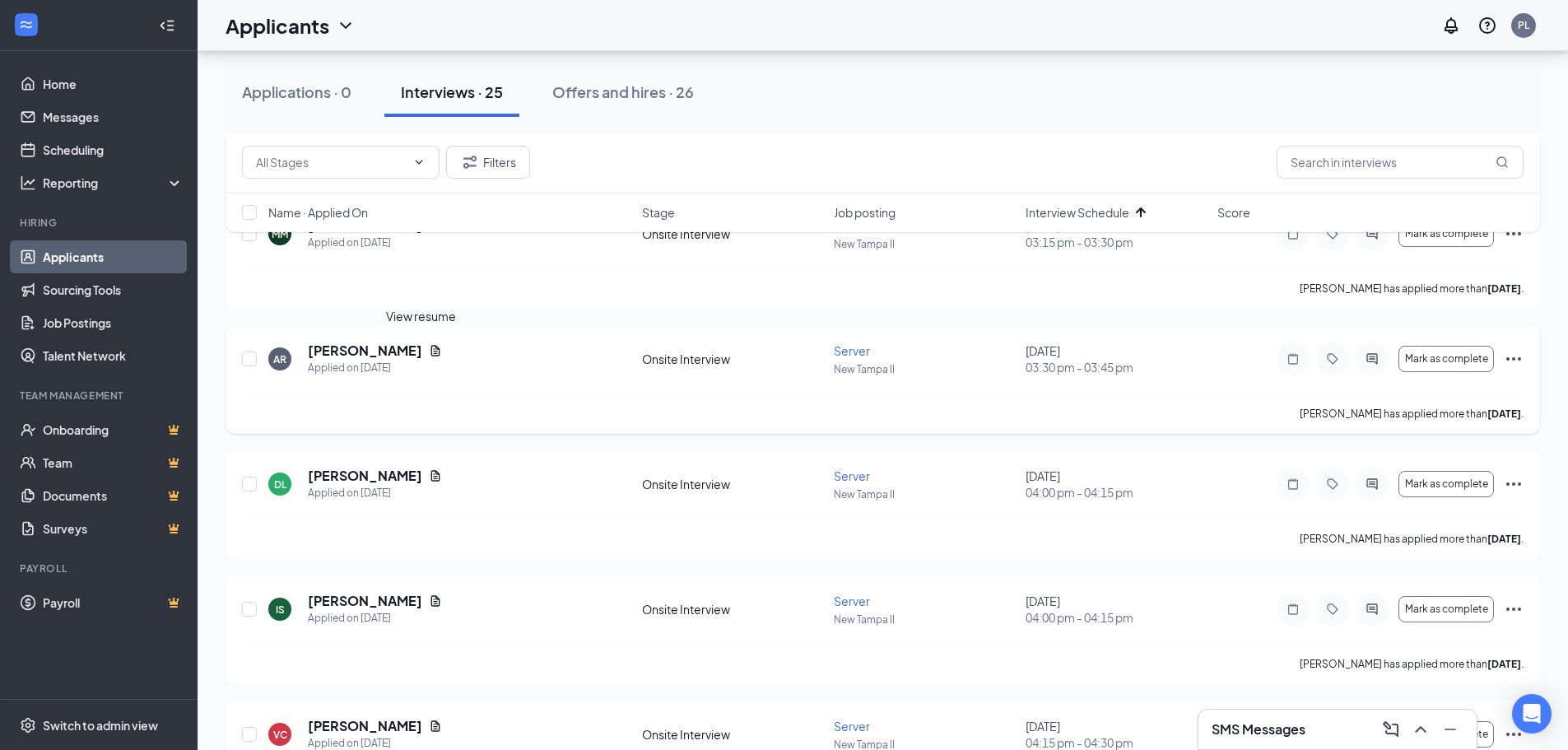
click at [432, 354] on icon "Document" at bounding box center [435, 350] width 9 height 11
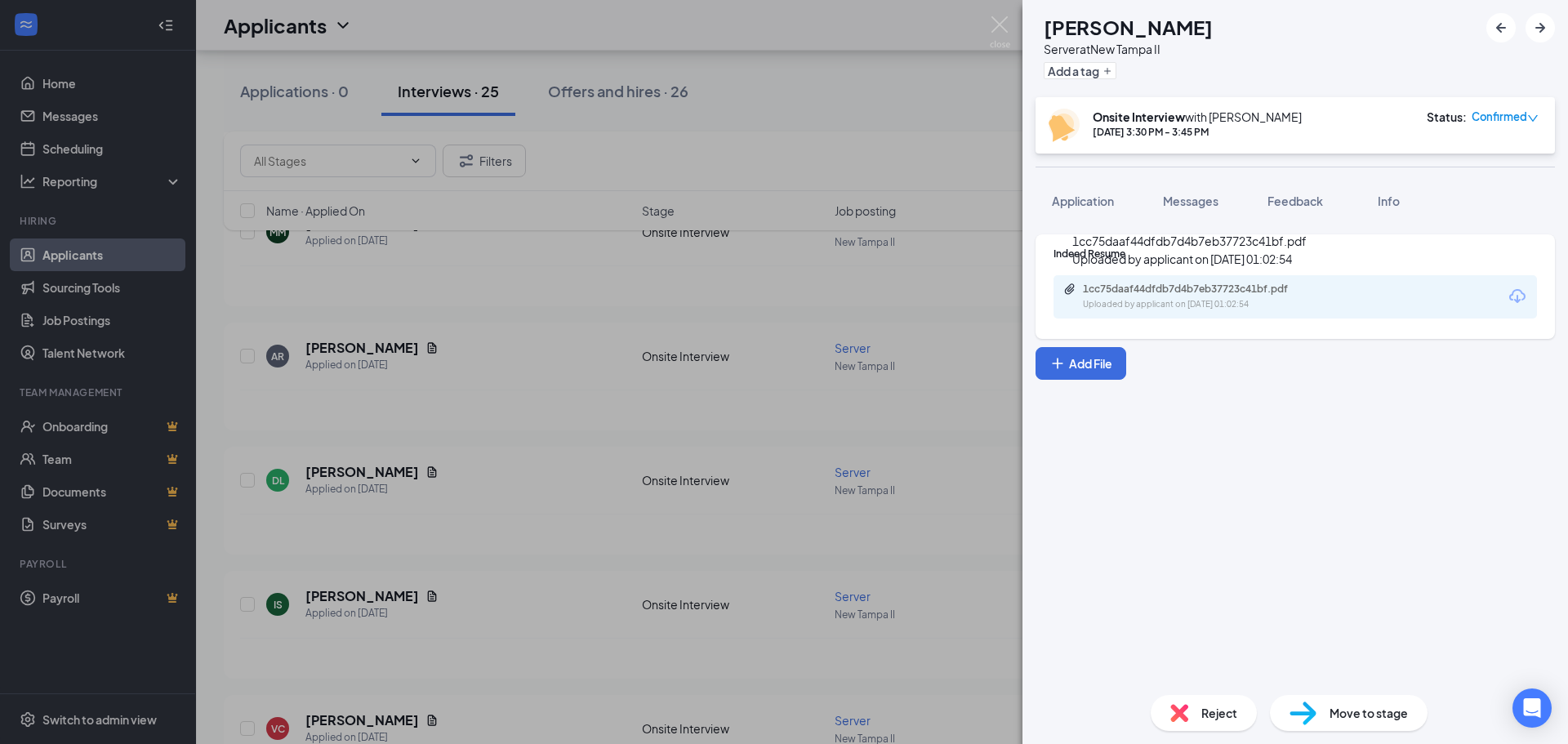
click at [1195, 292] on div "1cc75daaf44dfdb7d4b7eb37723c41bf.pdf" at bounding box center [1197, 289] width 229 height 13
click at [1009, 30] on img at bounding box center [999, 32] width 20 height 32
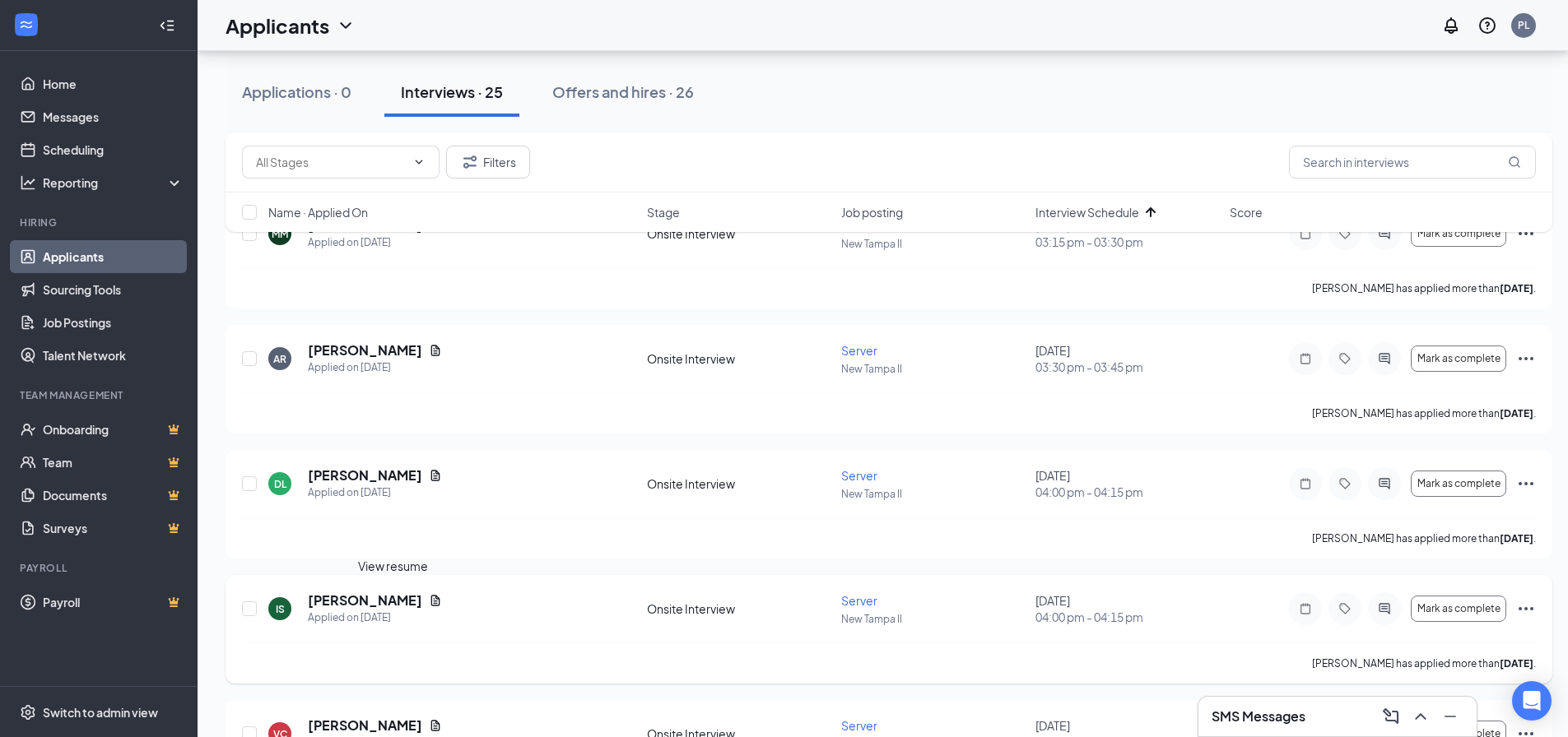
click at [432, 604] on icon "Document" at bounding box center [435, 600] width 9 height 11
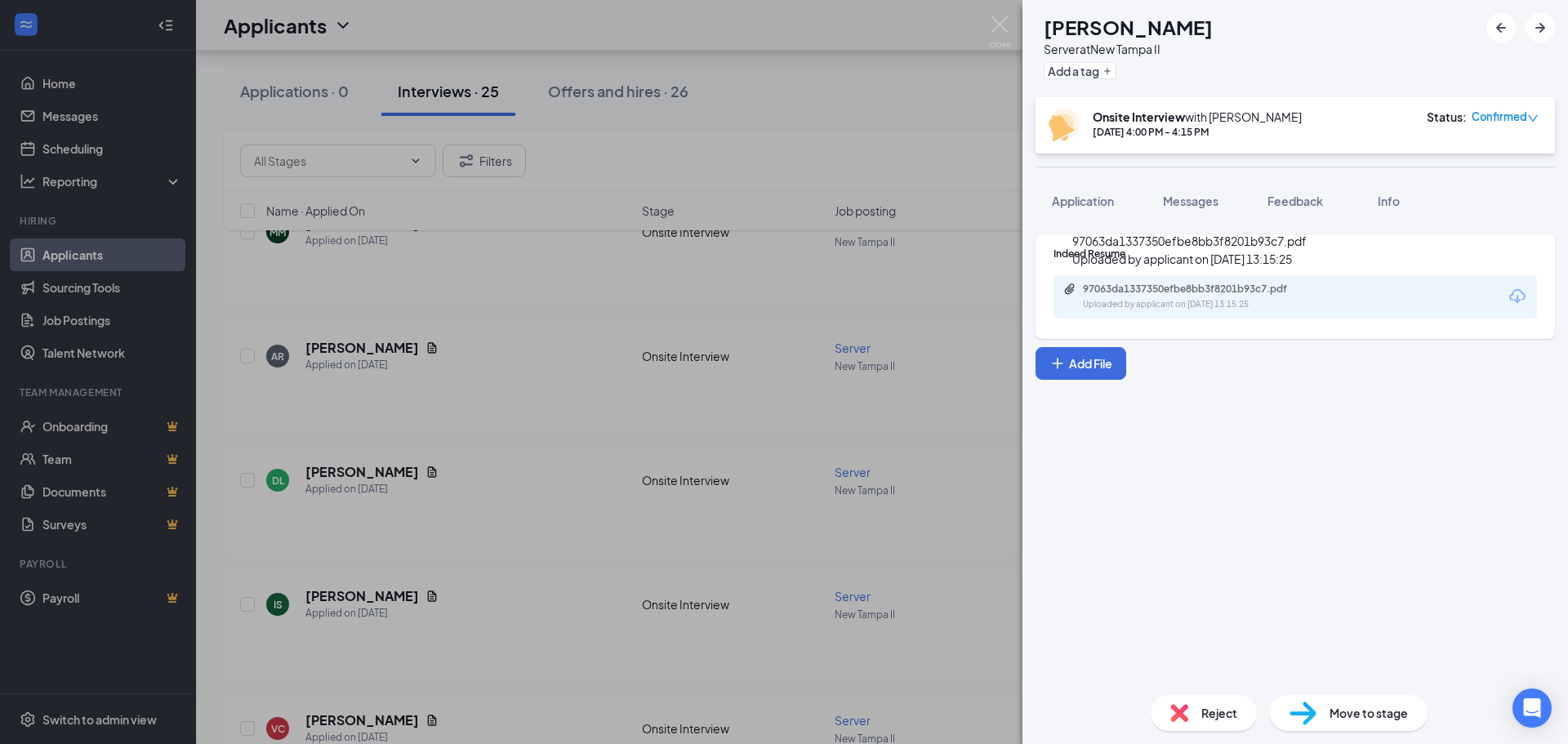
click at [1150, 302] on div "Uploaded by applicant on [DATE] 13:15:25" at bounding box center [1205, 304] width 245 height 13
